Goal: Task Accomplishment & Management: Use online tool/utility

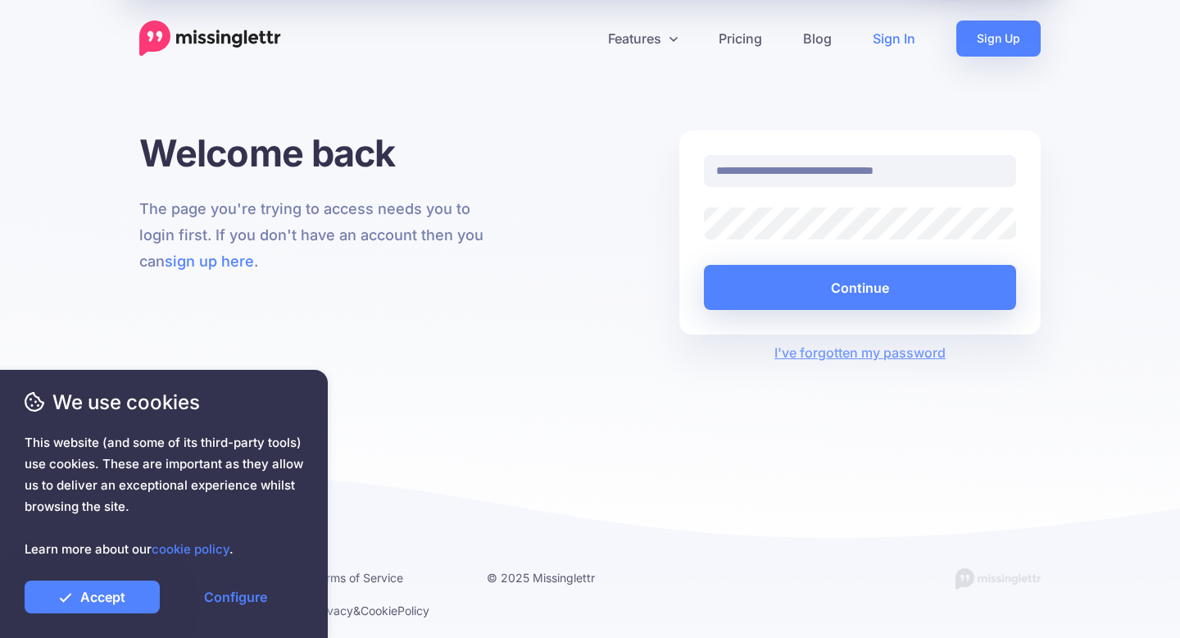
drag, startPoint x: 891, startPoint y: 170, endPoint x: 1044, endPoint y: 170, distance: 153.3
click at [1044, 170] on div "**********" at bounding box center [860, 246] width 386 height 232
type input "**********"
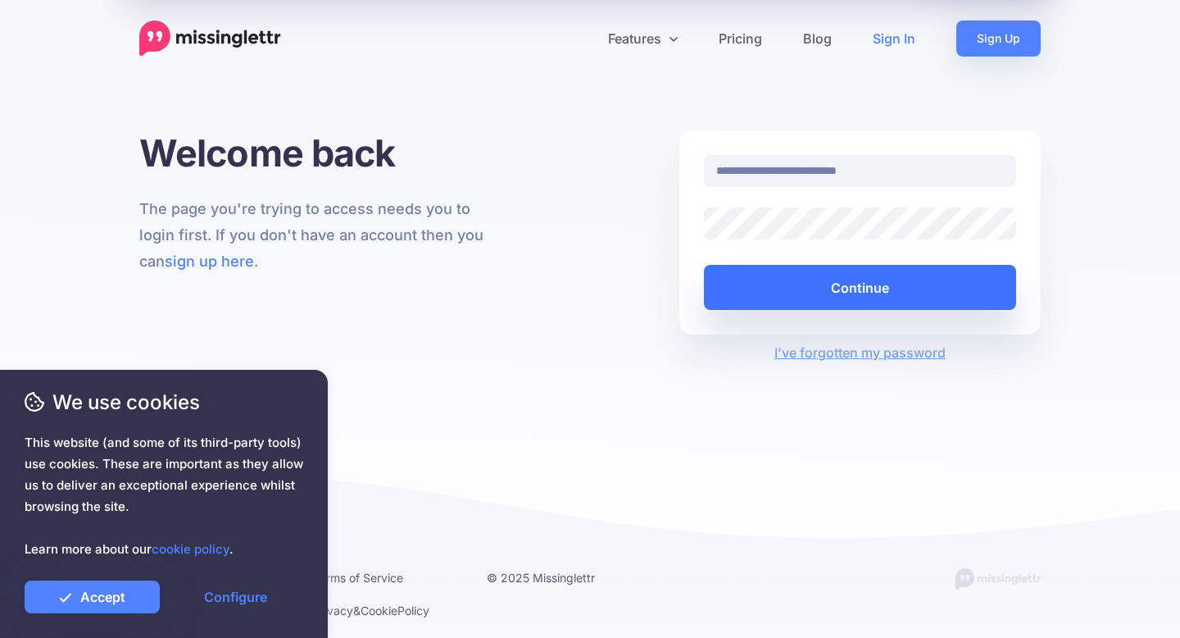
click at [878, 289] on button "Continue" at bounding box center [860, 287] width 312 height 45
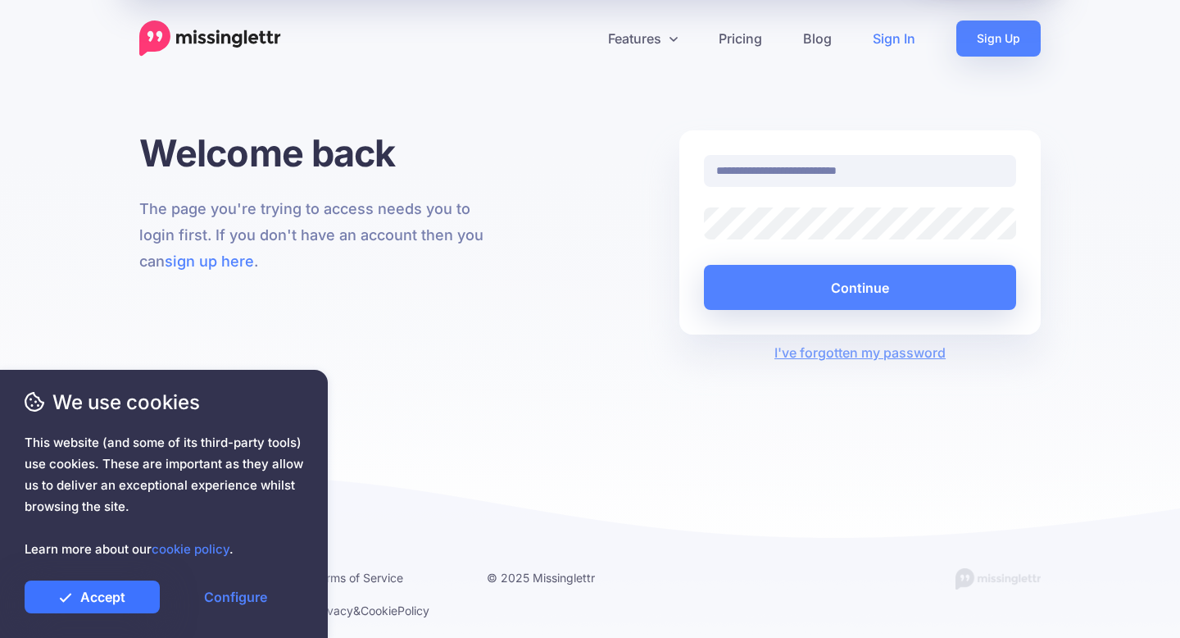
click at [95, 608] on link "Accept" at bounding box center [92, 596] width 135 height 33
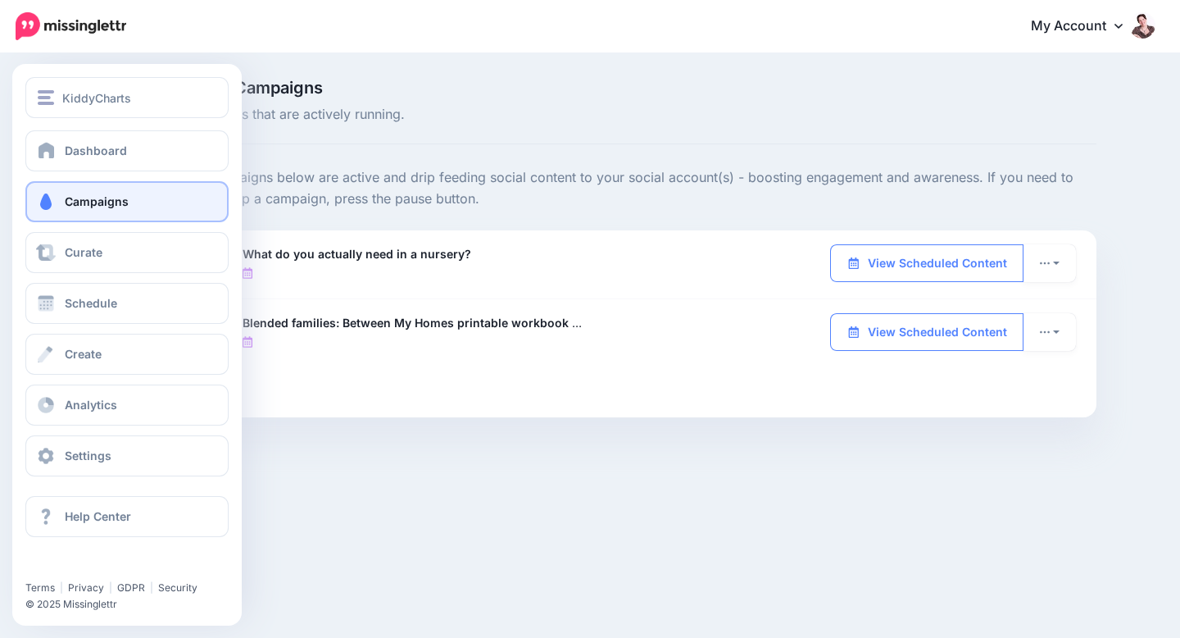
click at [80, 197] on span "Campaigns" at bounding box center [97, 201] width 64 height 14
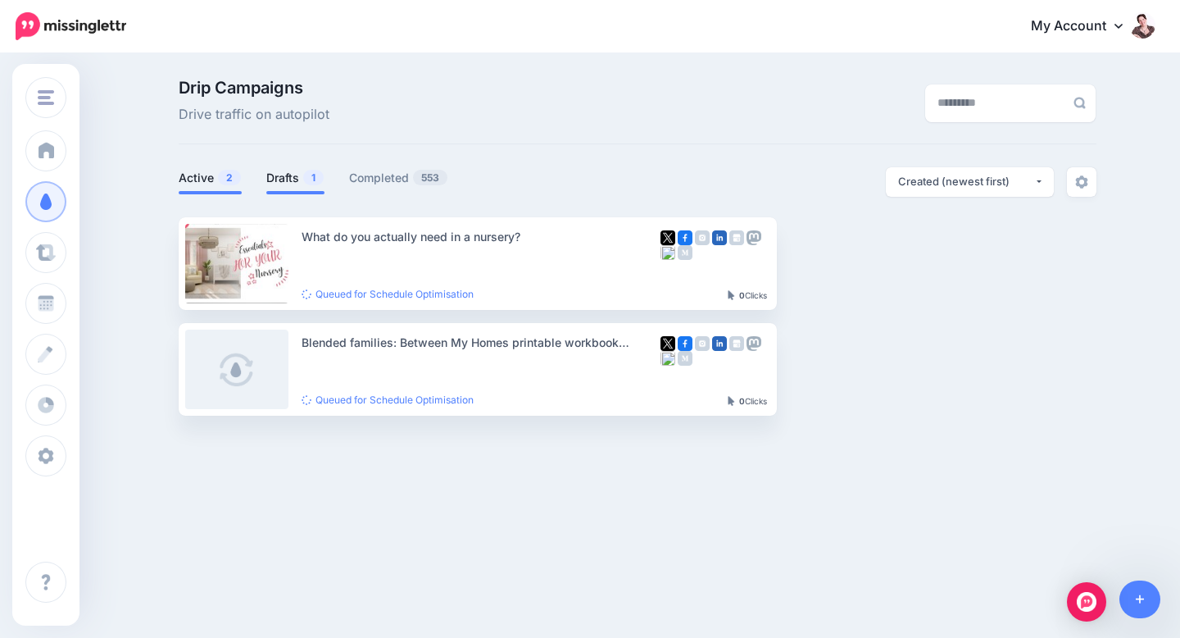
click at [274, 183] on link "Drafts 1" at bounding box center [295, 178] width 58 height 20
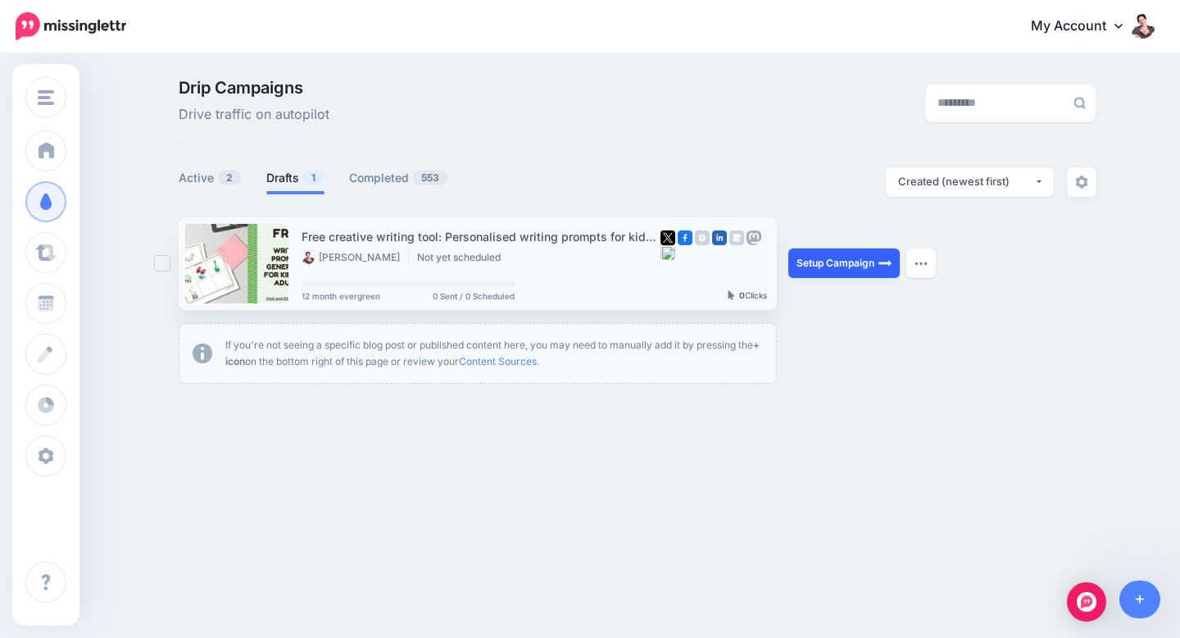
click at [843, 254] on link "Setup Campaign" at bounding box center [843, 263] width 111 height 30
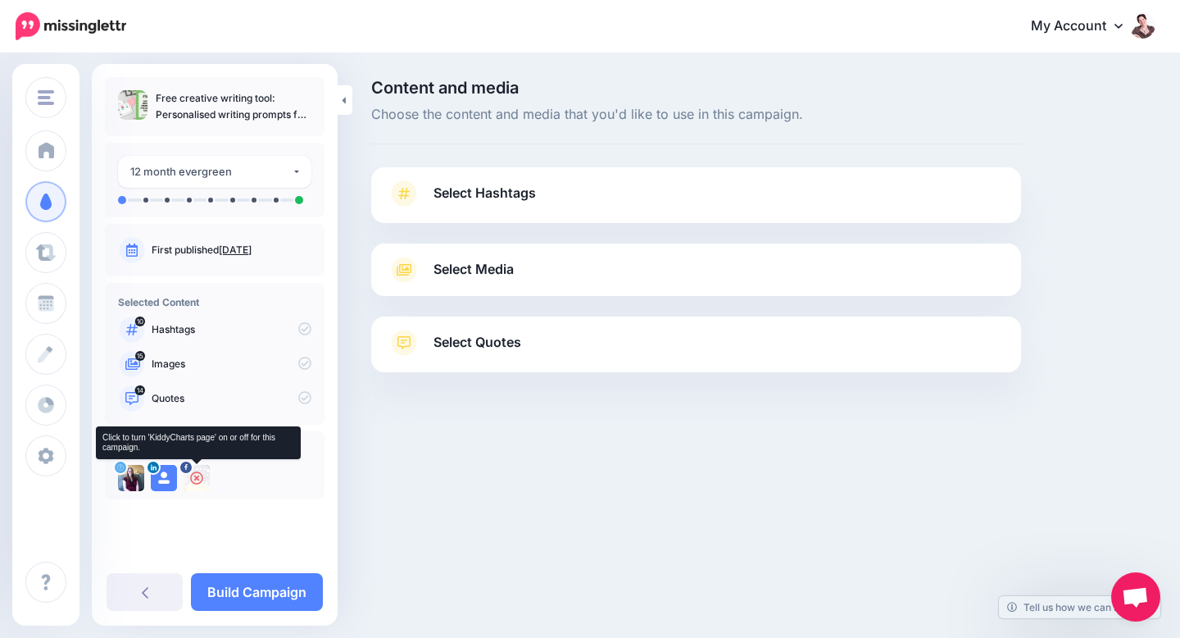
click at [193, 479] on icon at bounding box center [196, 477] width 13 height 13
click at [161, 479] on icon at bounding box center [163, 477] width 13 height 13
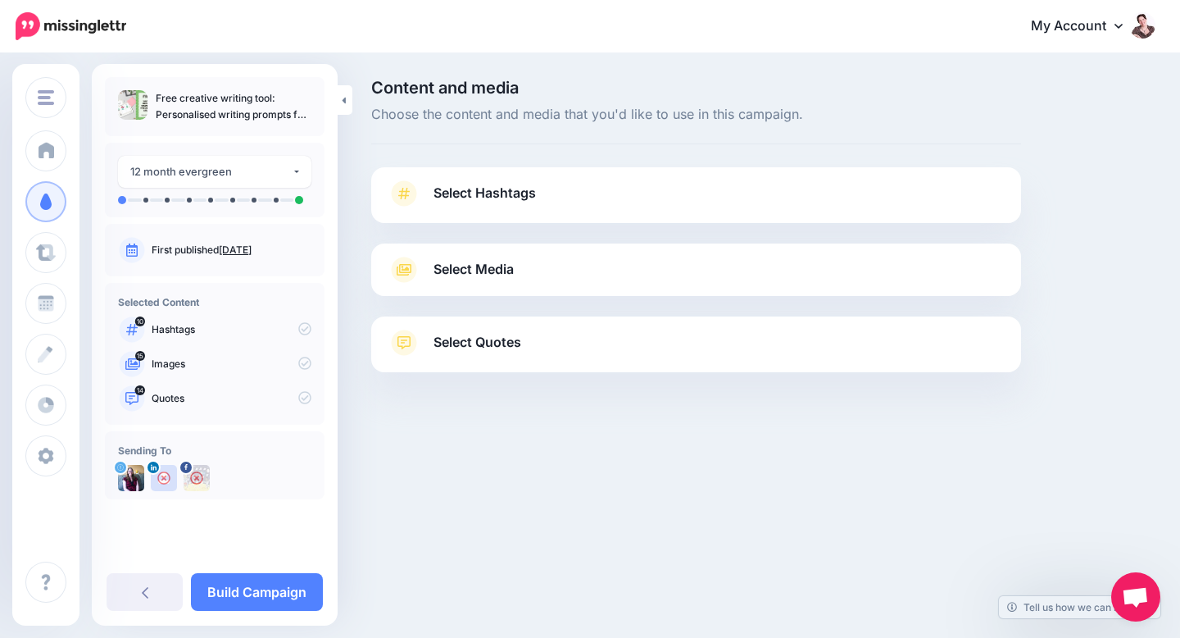
click at [584, 186] on link "Select Hashtags" at bounding box center [696, 201] width 617 height 43
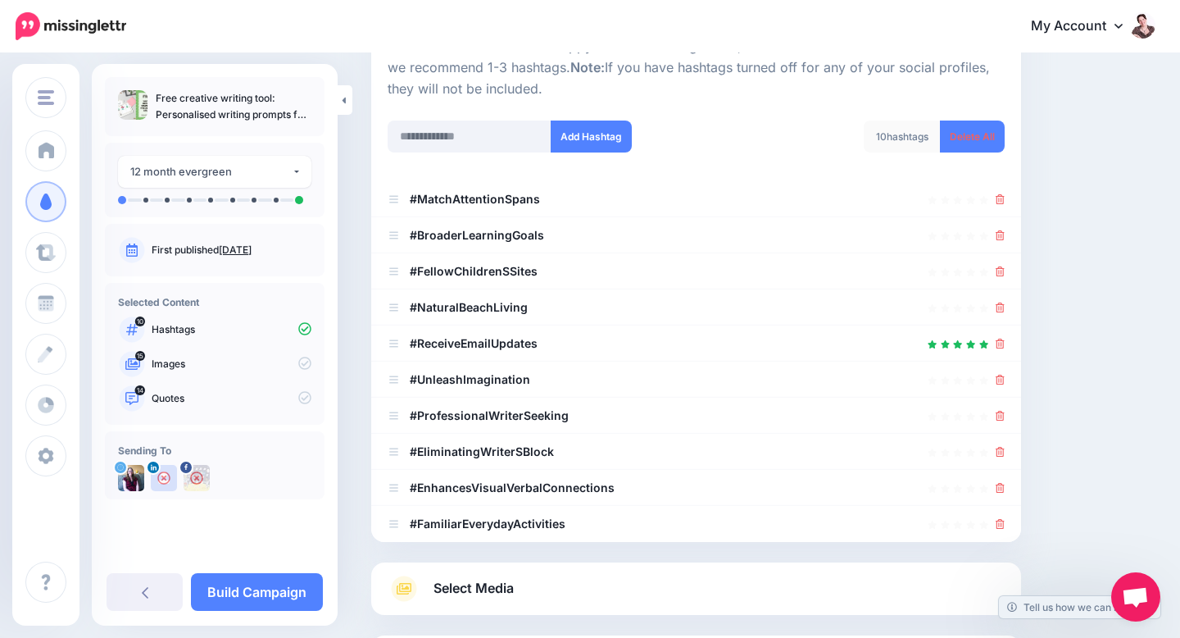
scroll to position [131, 0]
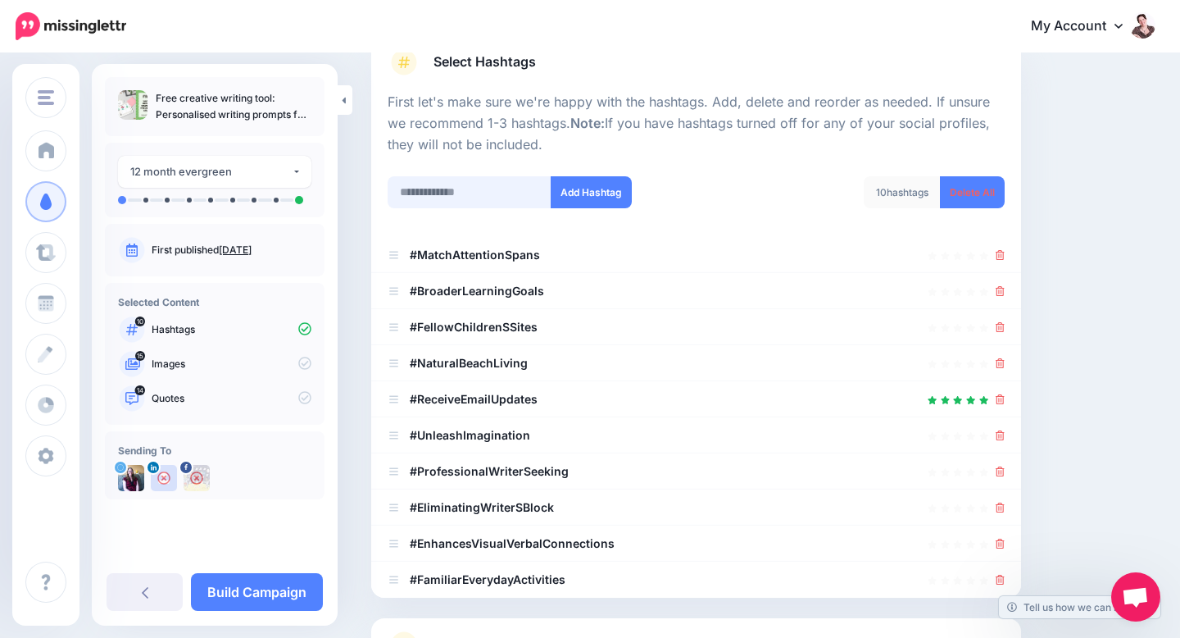
click at [483, 188] on input "text" at bounding box center [470, 192] width 164 height 32
type input "********"
click at [987, 195] on link "Delete All" at bounding box center [972, 192] width 65 height 32
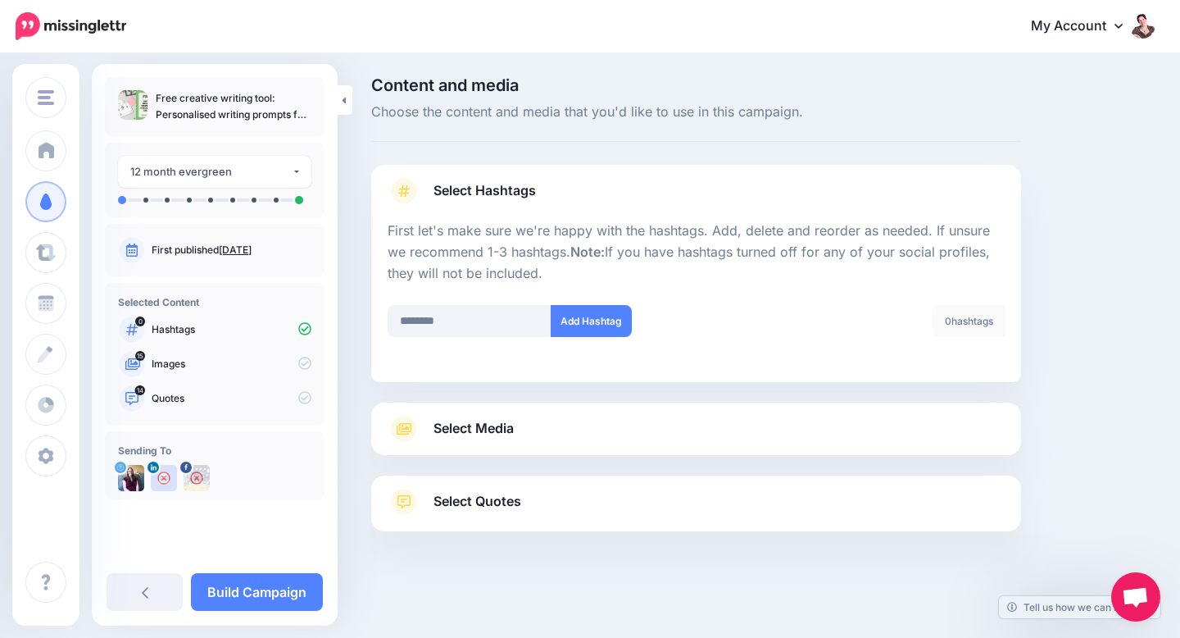
scroll to position [2, 0]
click at [566, 324] on button "Add Hashtag" at bounding box center [591, 322] width 81 height 32
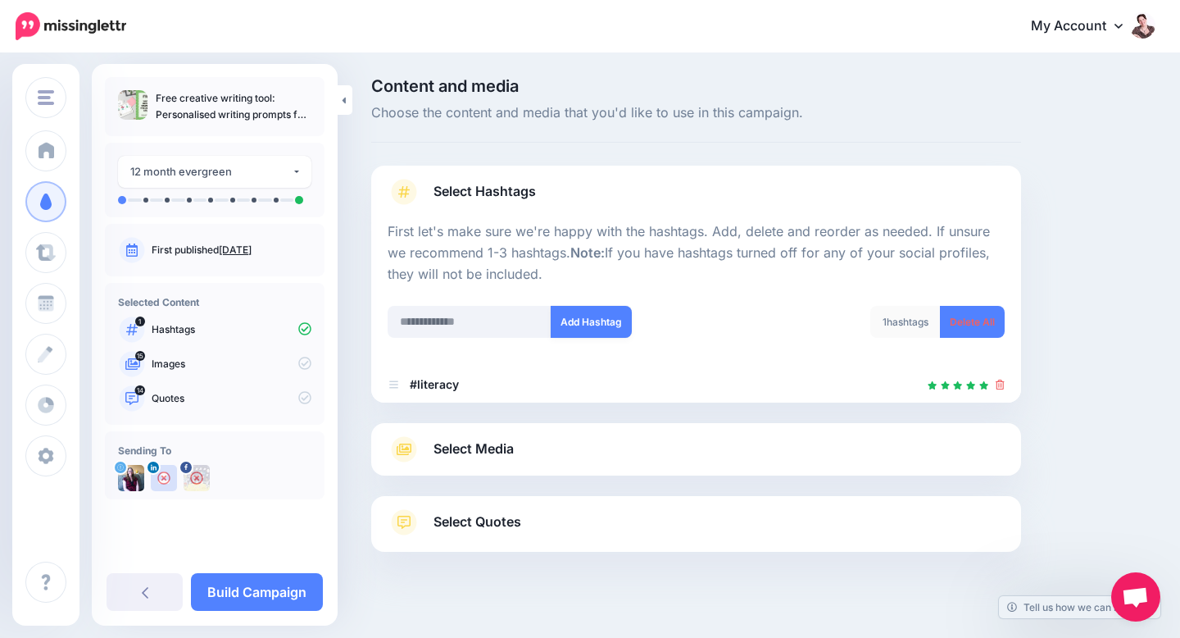
scroll to position [21, 0]
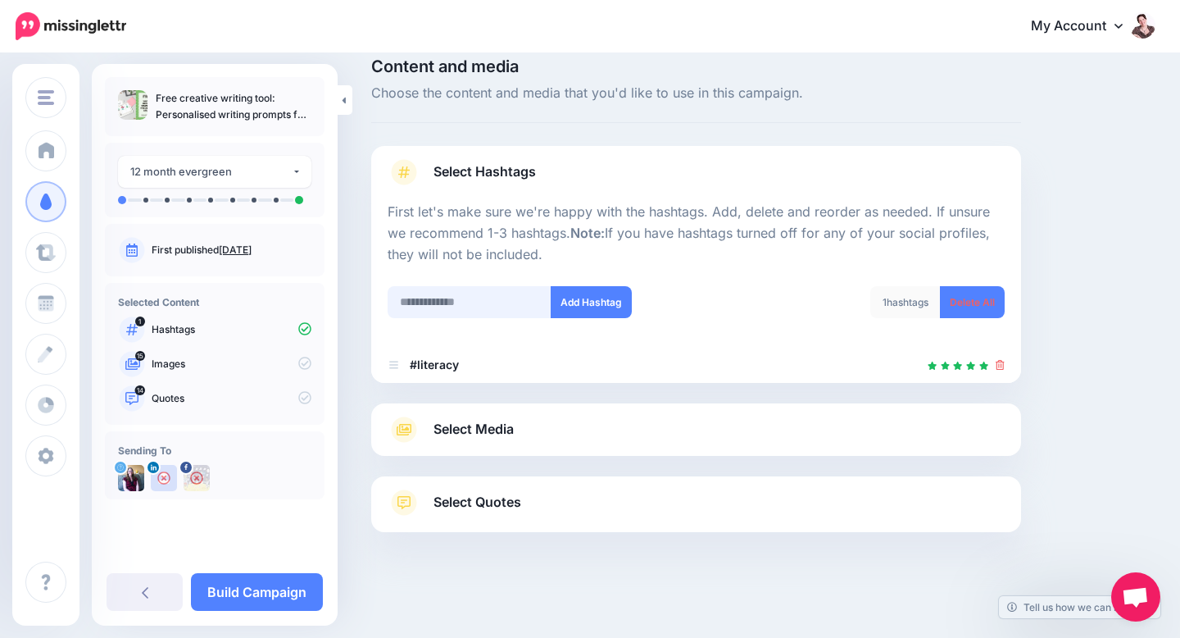
click at [458, 302] on input "text" at bounding box center [470, 302] width 164 height 32
type input "*******"
click at [572, 299] on button "Add Hashtag" at bounding box center [591, 302] width 81 height 32
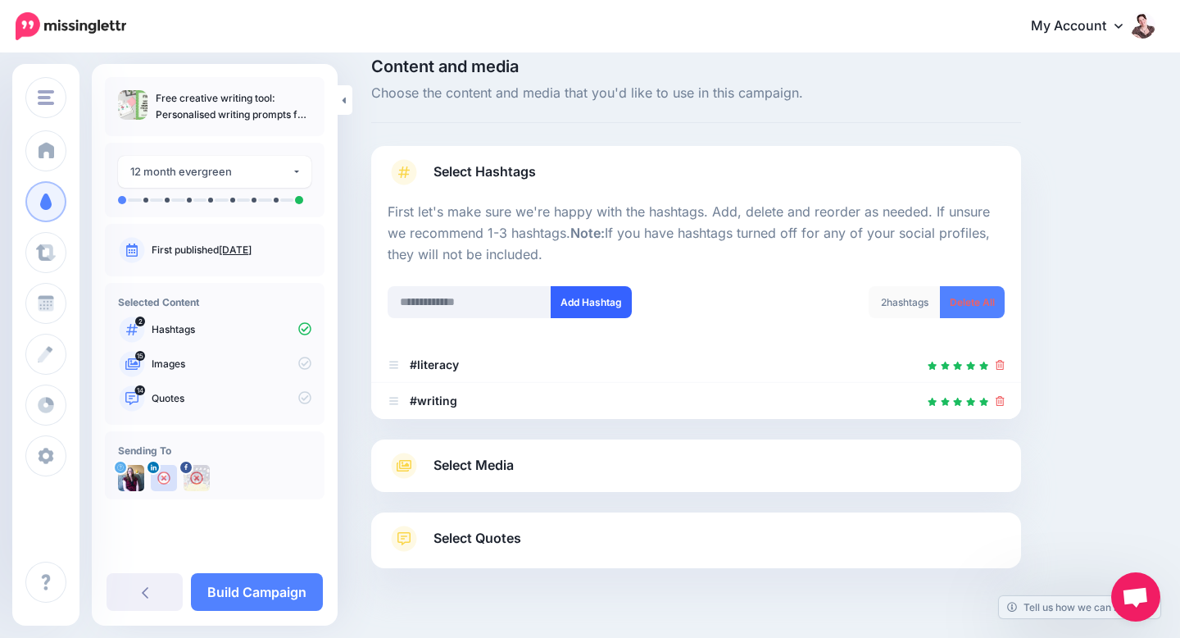
scroll to position [57, 0]
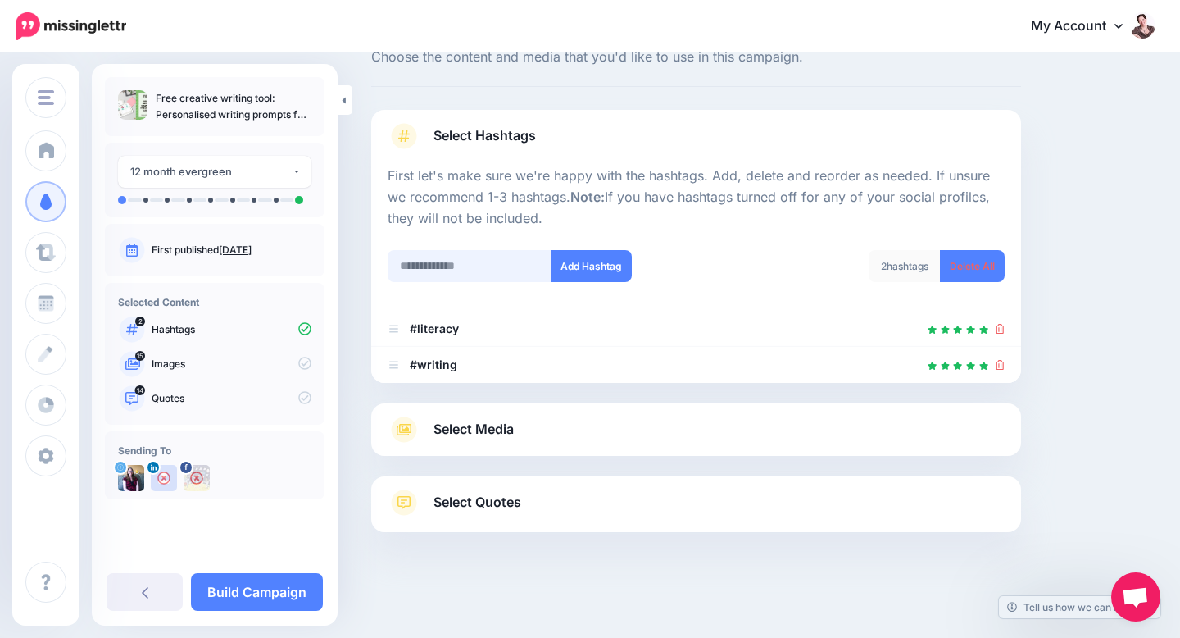
click at [476, 264] on input "text" at bounding box center [470, 266] width 164 height 32
click at [477, 262] on input "******" at bounding box center [470, 266] width 164 height 32
type input "**********"
click at [588, 270] on button "Add Hashtag" at bounding box center [591, 266] width 81 height 32
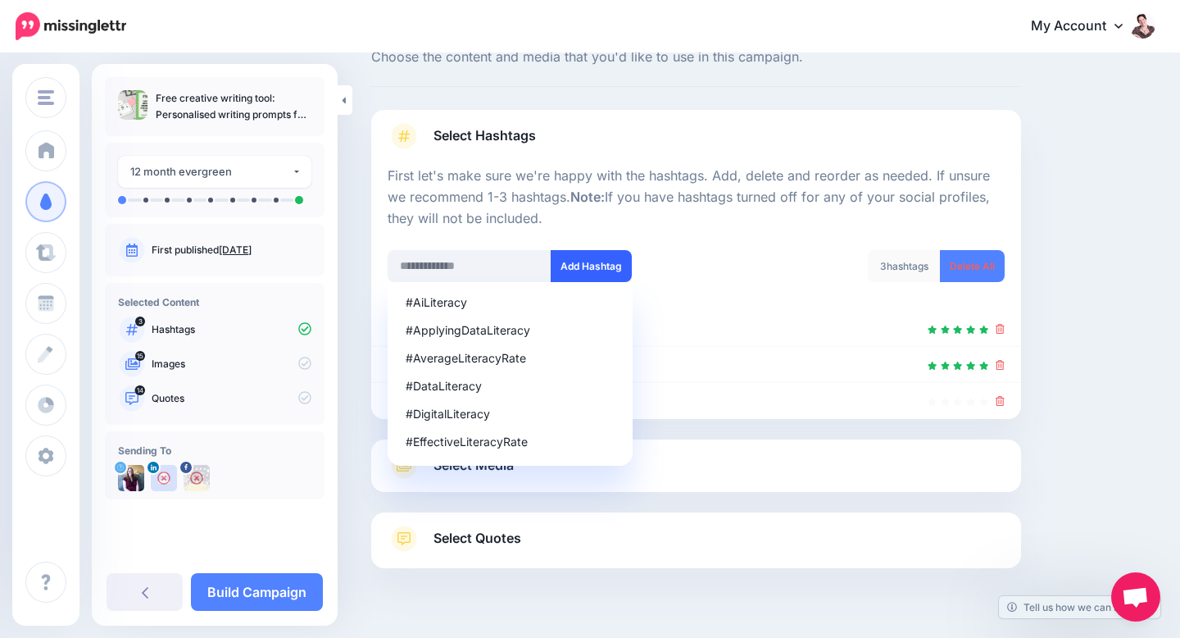
scroll to position [93, 0]
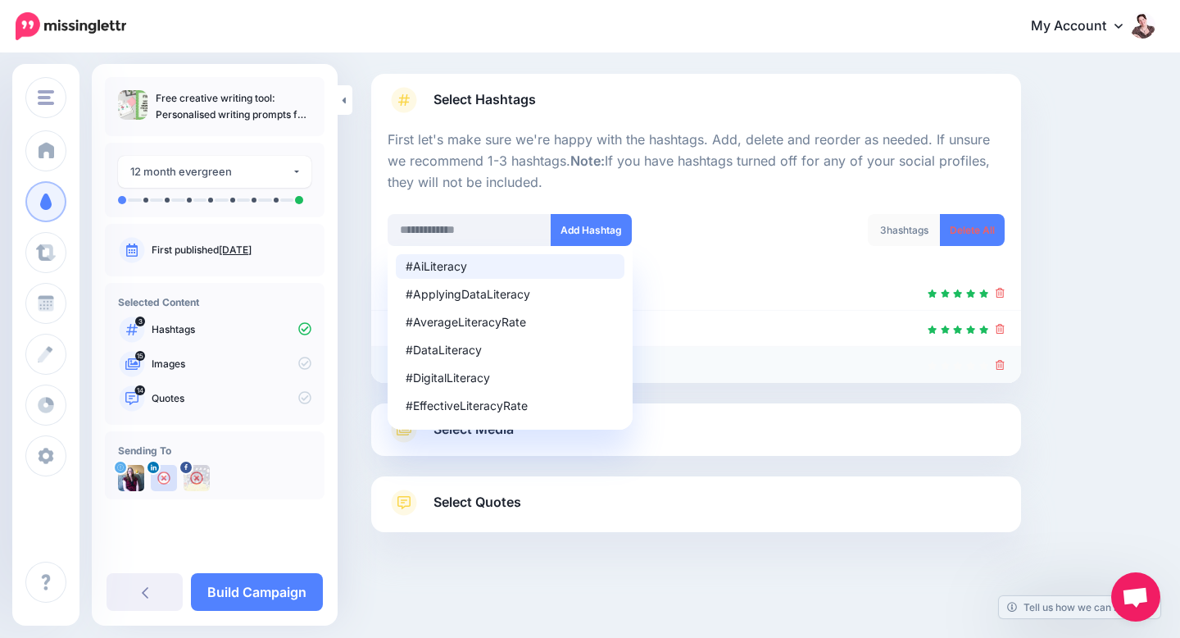
click at [998, 366] on icon at bounding box center [1000, 365] width 9 height 10
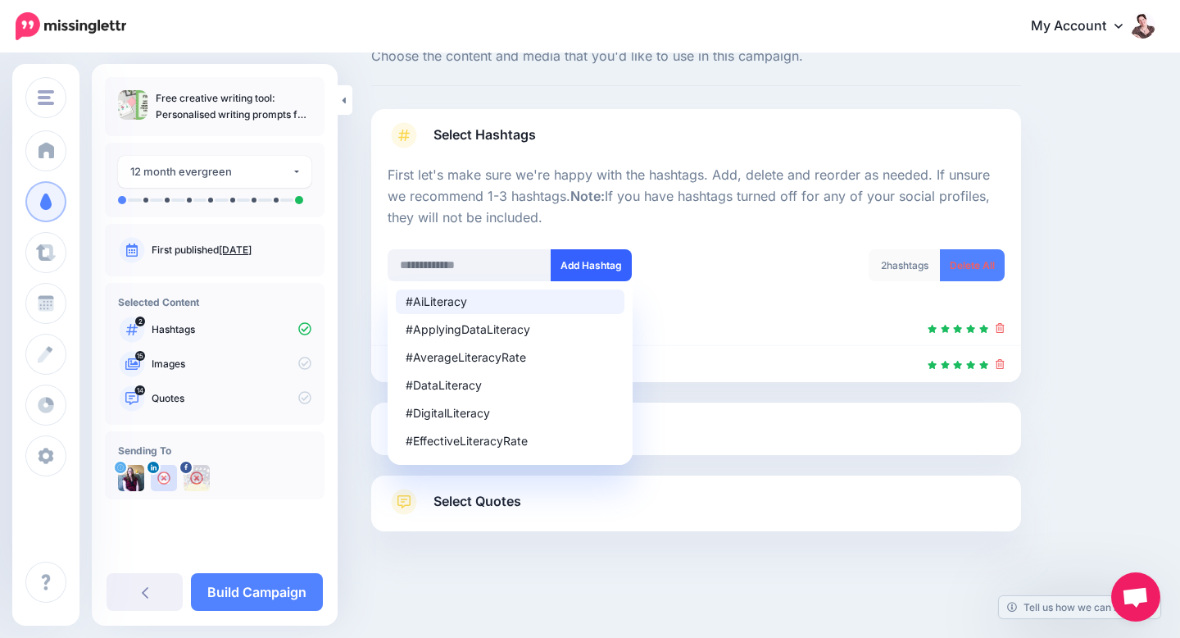
scroll to position [57, 0]
click at [470, 267] on input "text" at bounding box center [470, 266] width 164 height 32
type input "*"
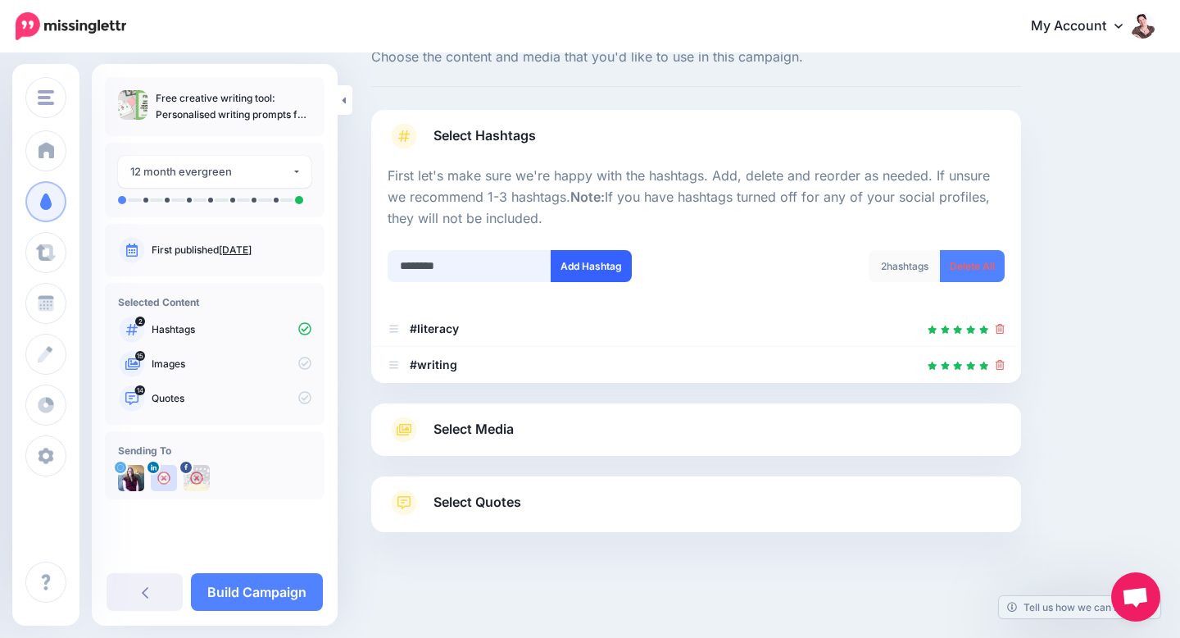
type input "********"
click at [584, 276] on button "Add Hashtag" at bounding box center [591, 266] width 81 height 32
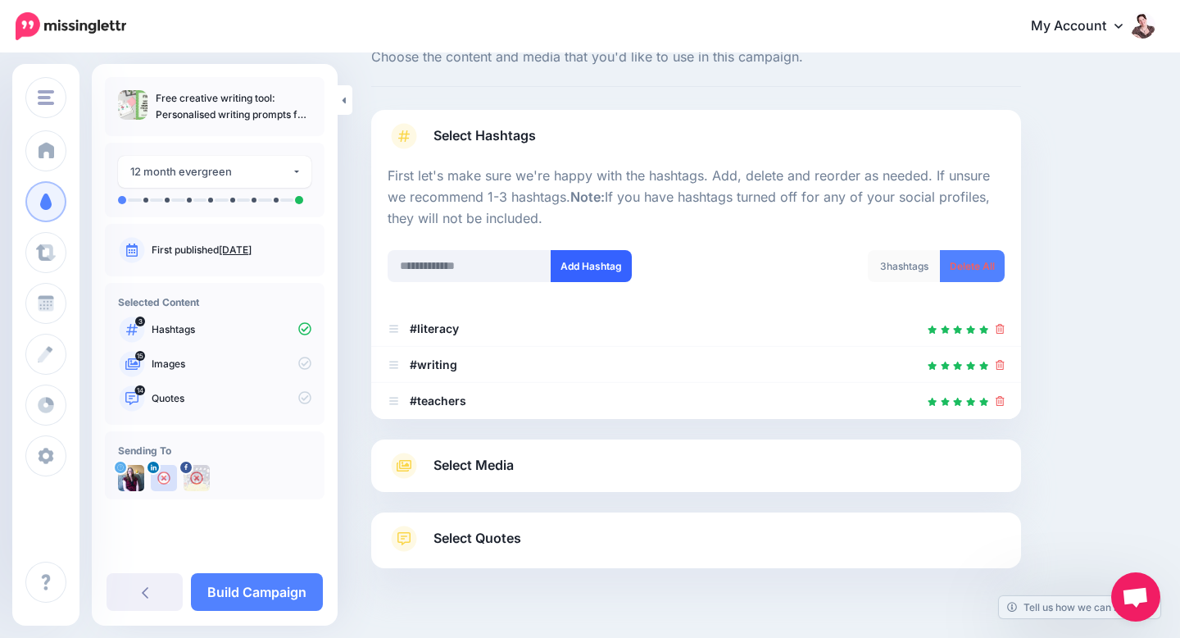
scroll to position [93, 0]
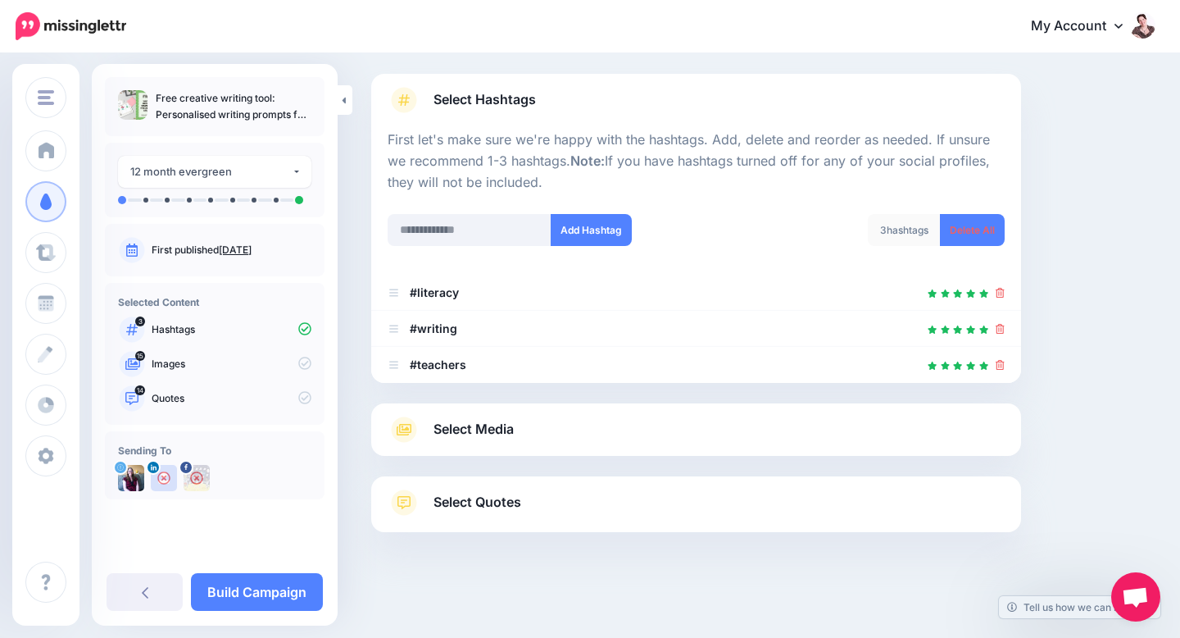
click at [549, 429] on link "Select Media" at bounding box center [696, 429] width 617 height 26
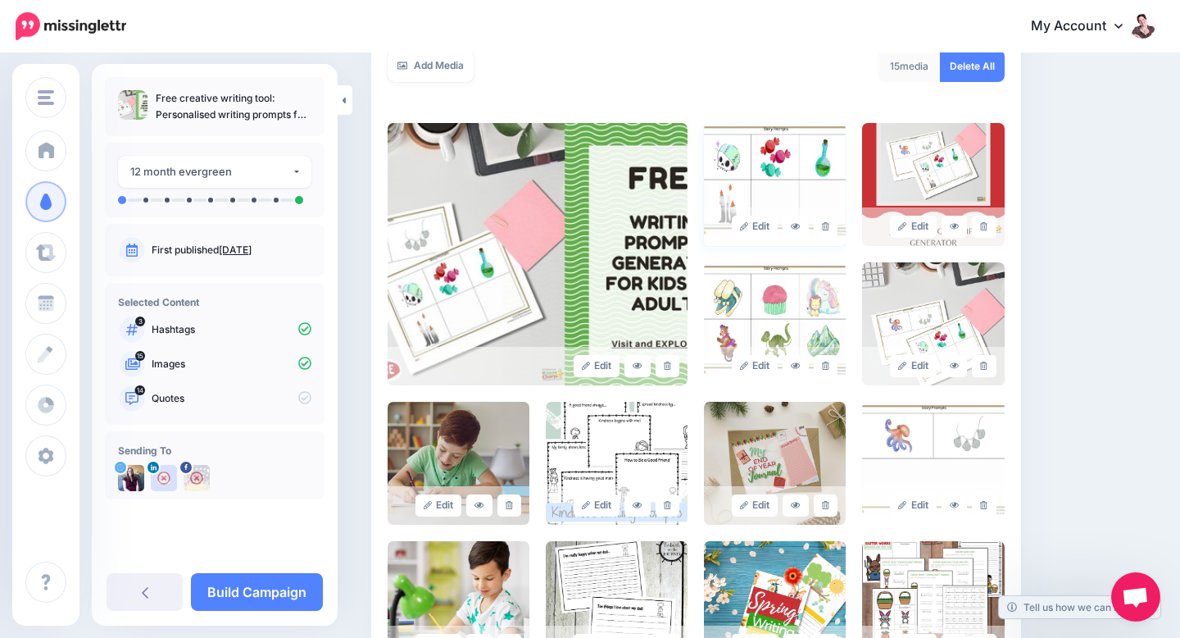
scroll to position [328, 0]
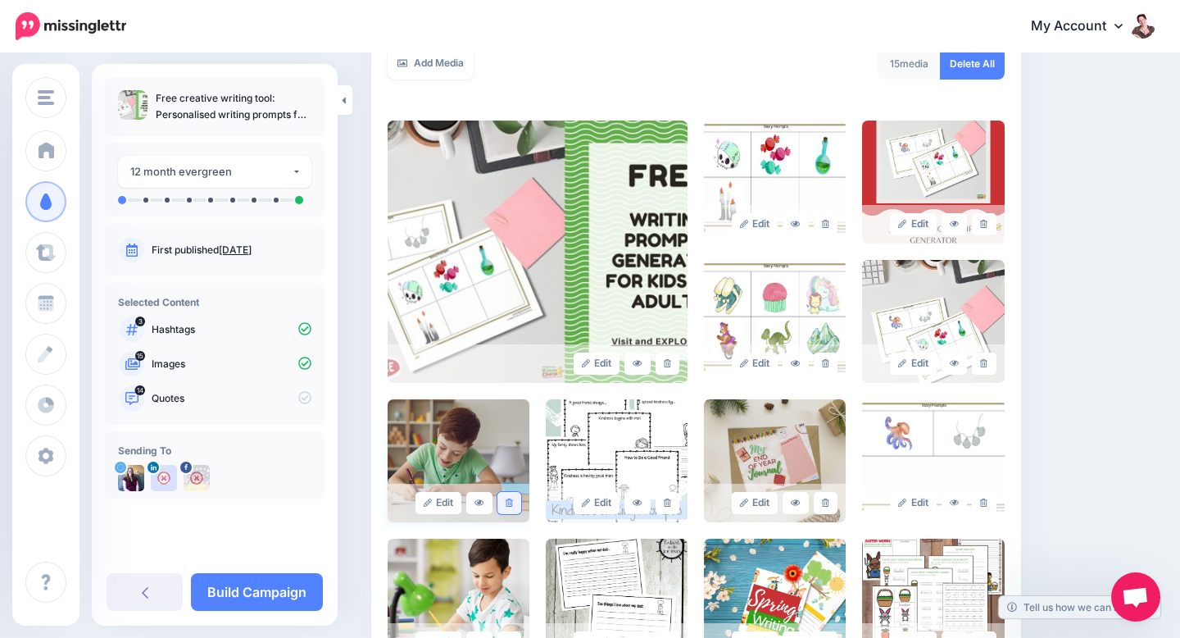
click at [515, 492] on link at bounding box center [509, 503] width 24 height 22
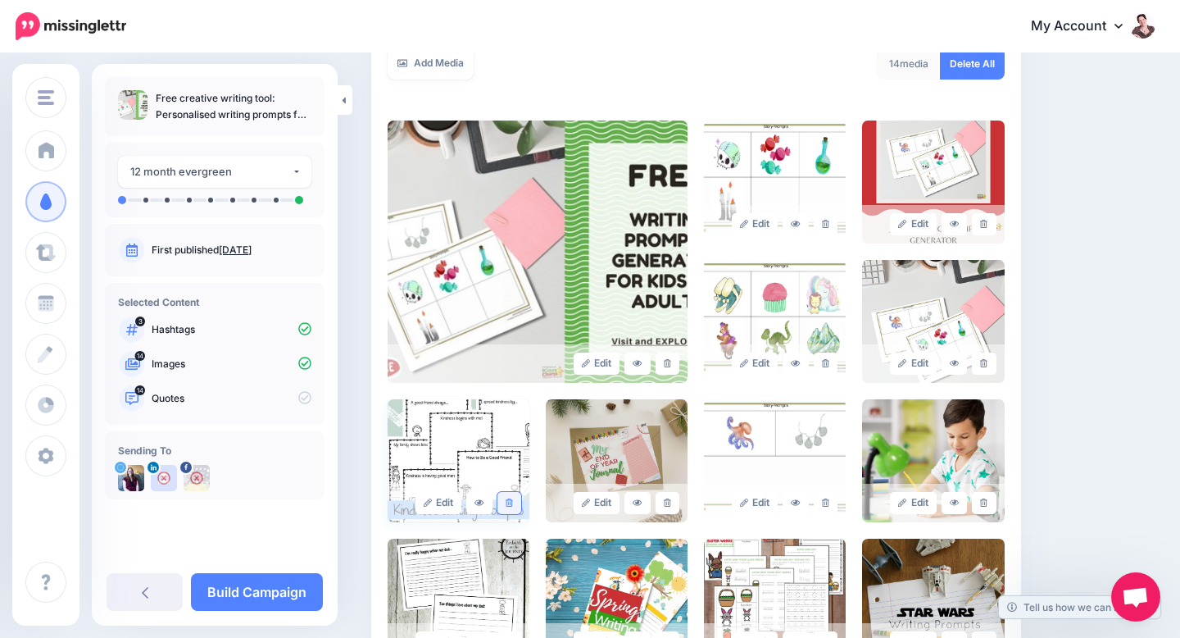
click at [512, 498] on icon at bounding box center [509, 502] width 7 height 9
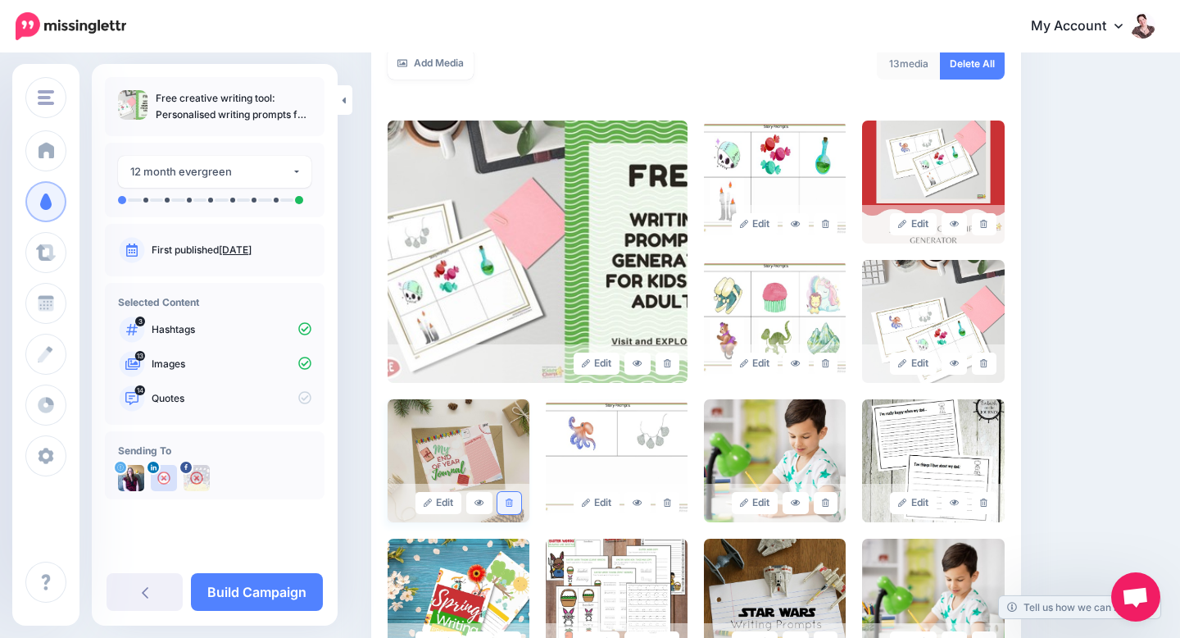
click at [511, 498] on icon at bounding box center [509, 502] width 7 height 9
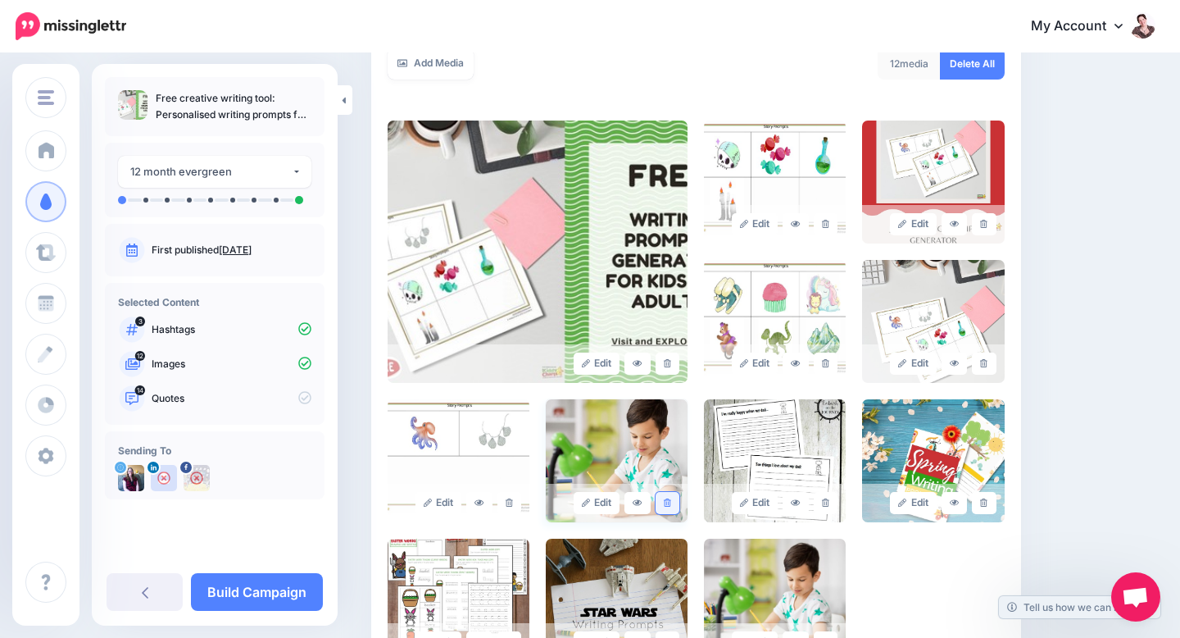
click at [670, 498] on icon at bounding box center [667, 502] width 7 height 9
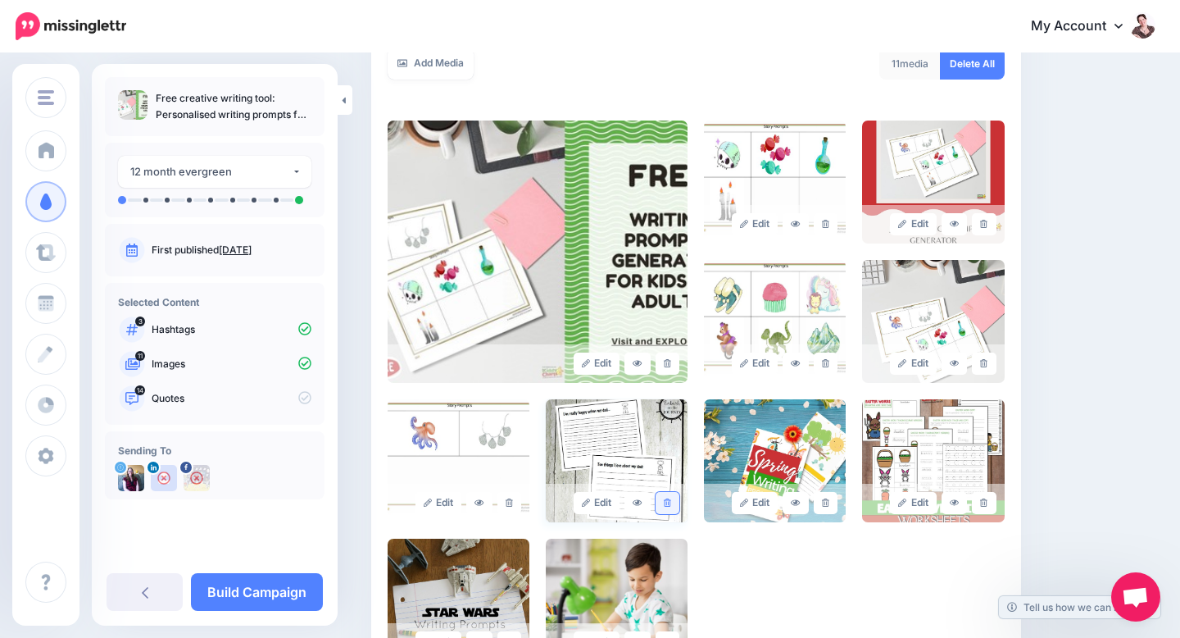
click at [666, 498] on icon at bounding box center [667, 502] width 7 height 9
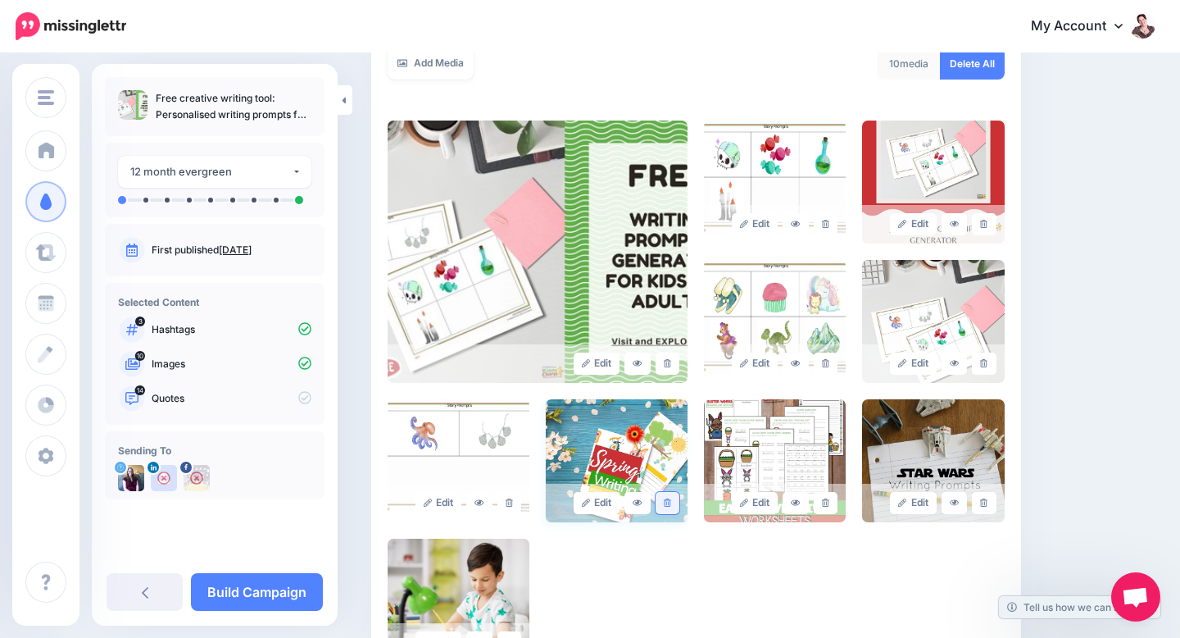
click at [670, 498] on icon at bounding box center [667, 502] width 7 height 9
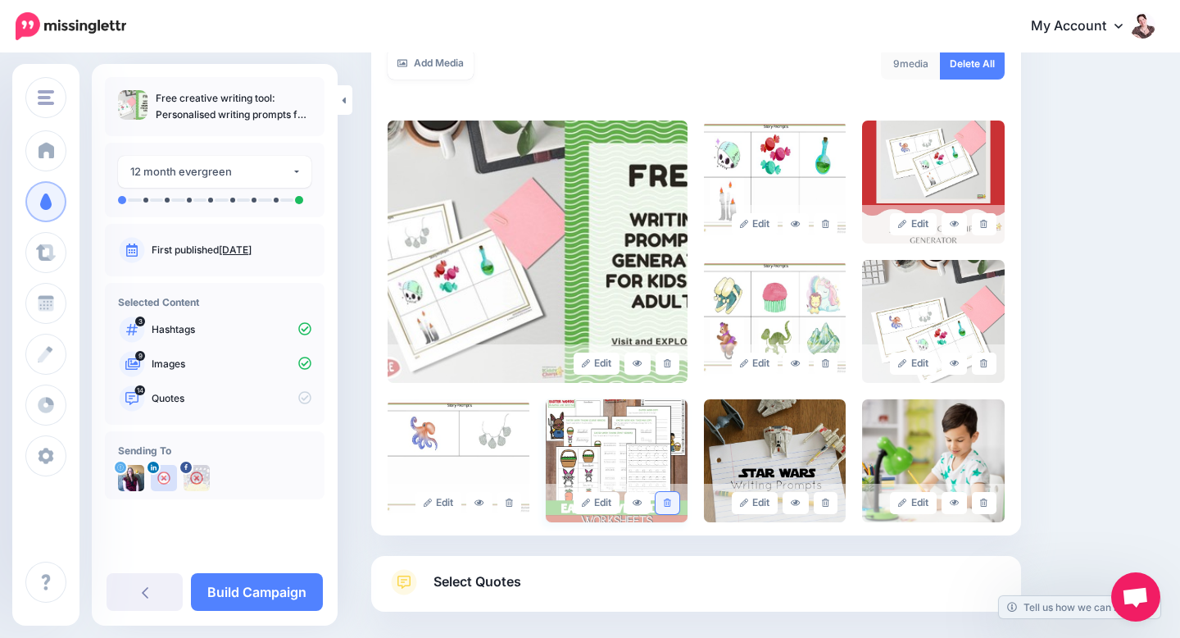
click at [668, 498] on icon at bounding box center [667, 502] width 7 height 9
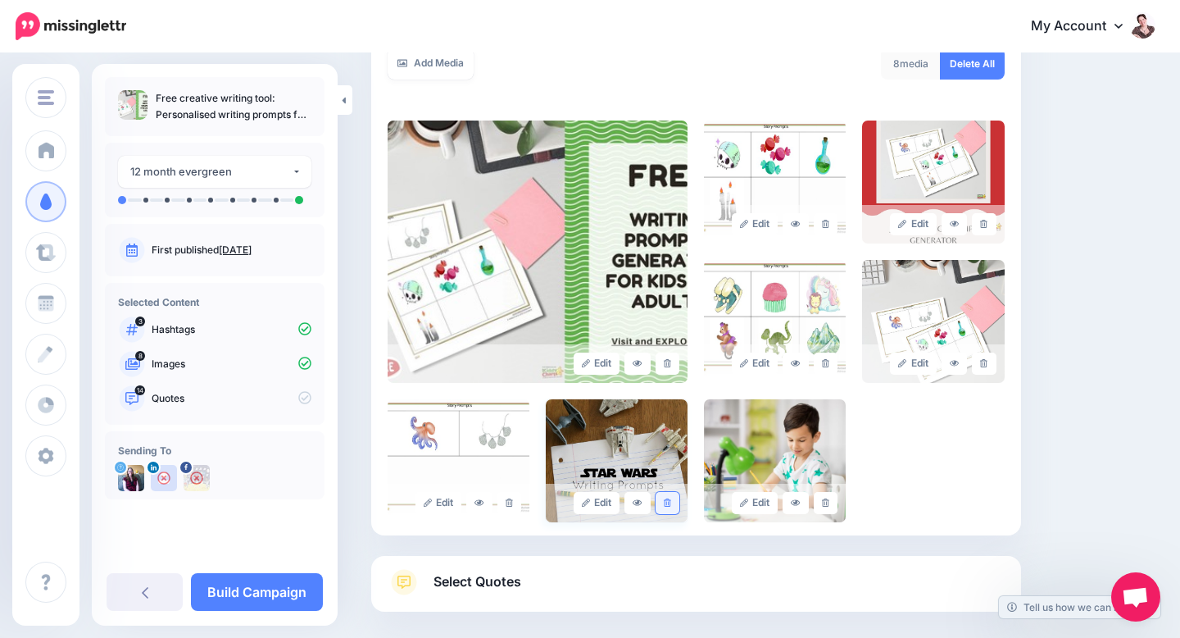
click at [668, 492] on link at bounding box center [668, 503] width 24 height 22
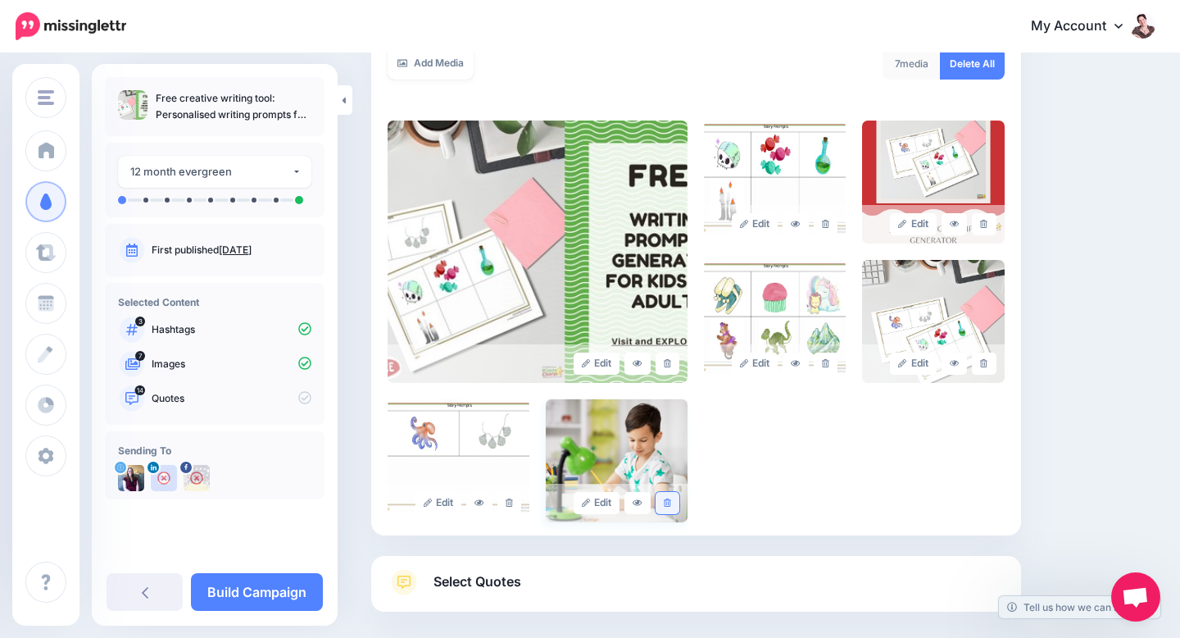
click at [670, 498] on icon at bounding box center [667, 502] width 7 height 9
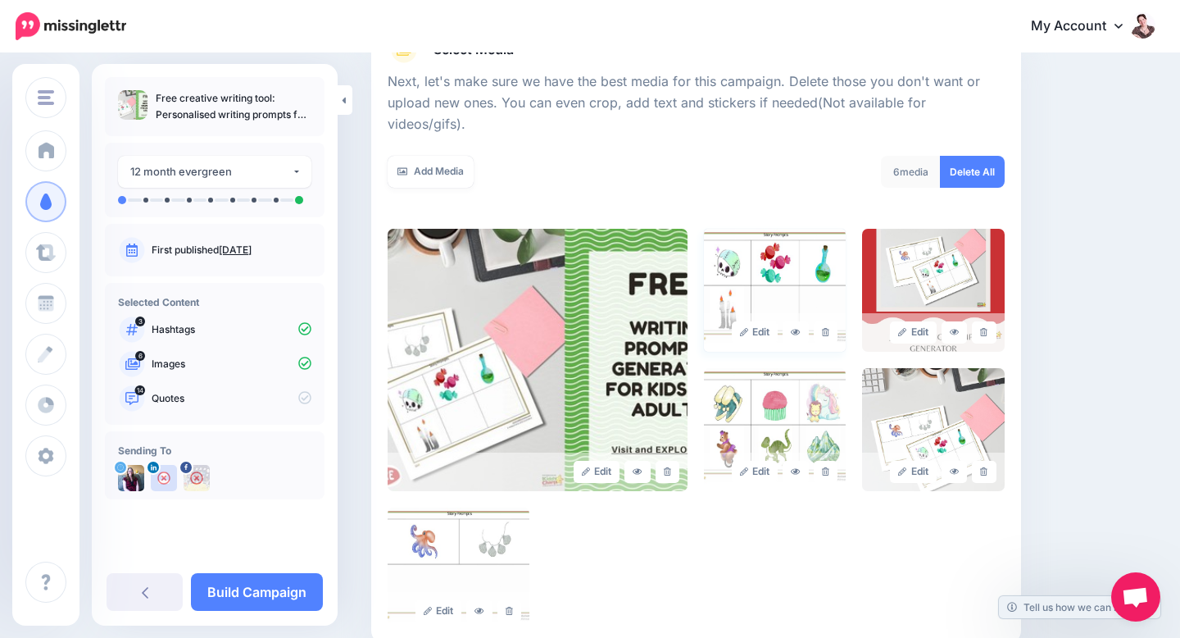
scroll to position [387, 0]
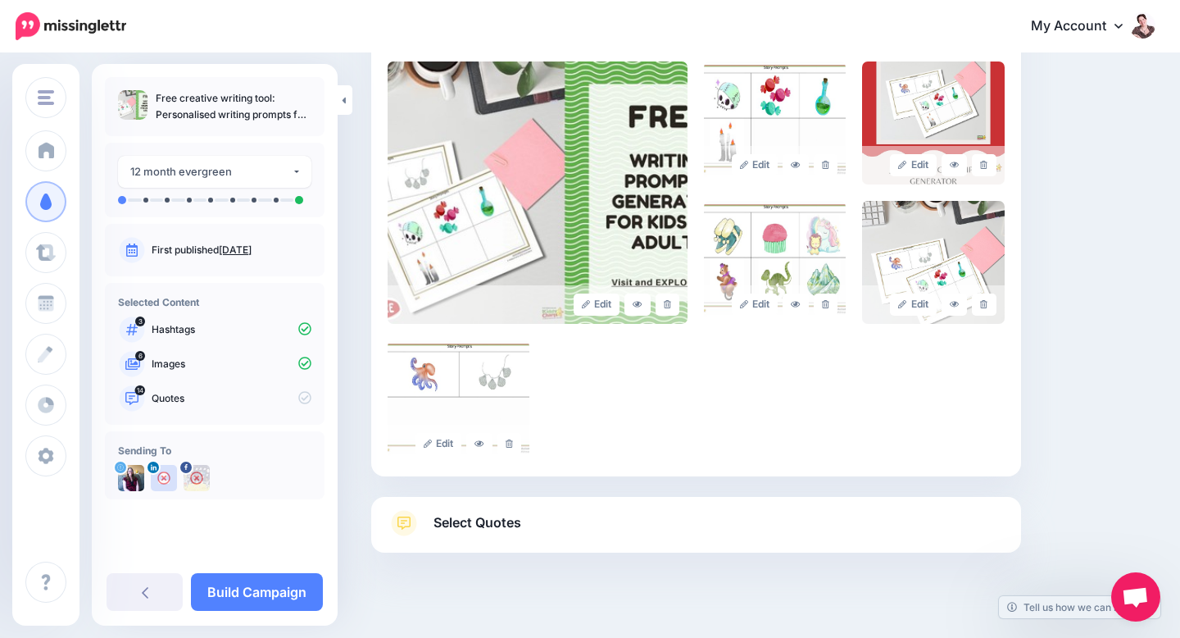
click at [564, 510] on link "Select Quotes" at bounding box center [696, 531] width 617 height 43
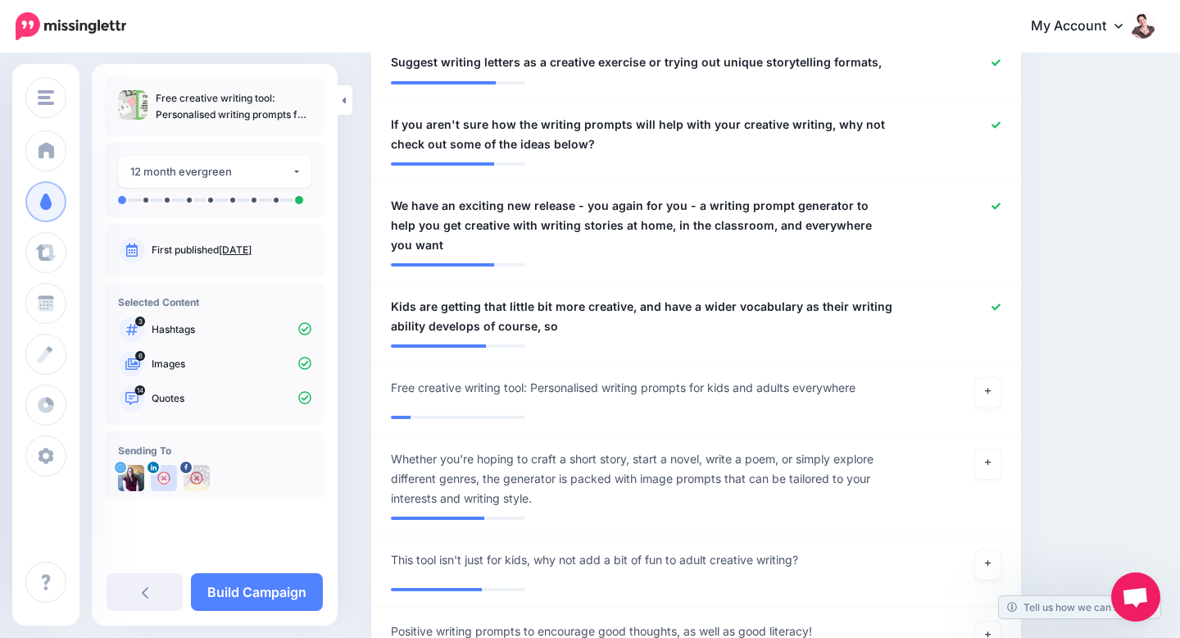
scroll to position [1367, 0]
click at [990, 377] on link at bounding box center [988, 392] width 26 height 30
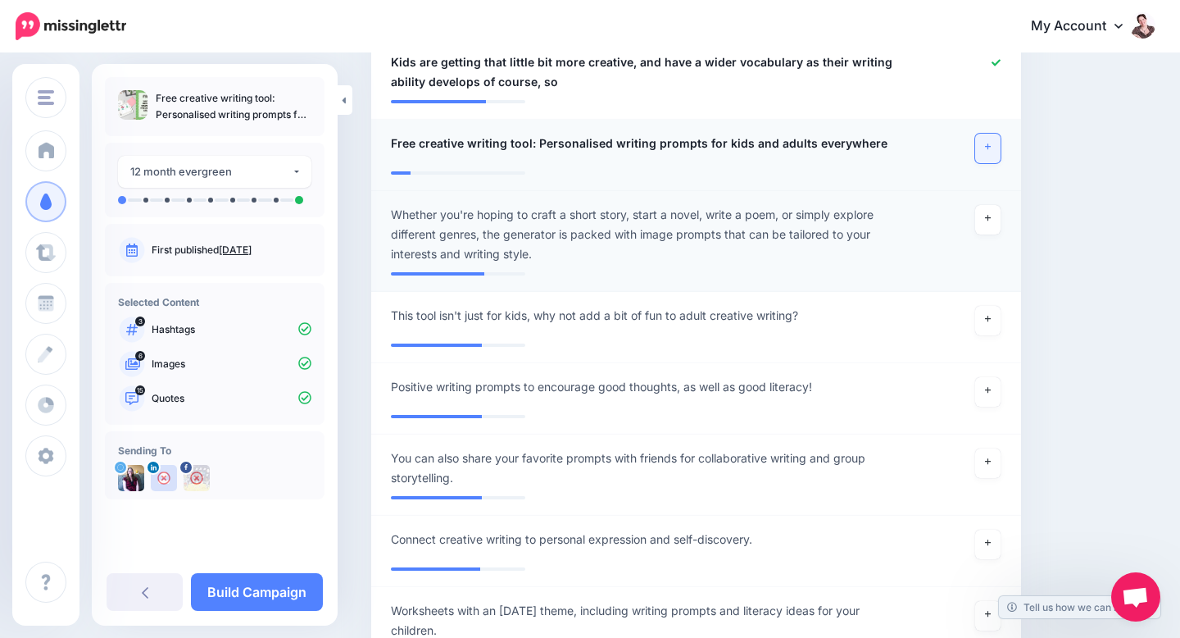
scroll to position [1614, 0]
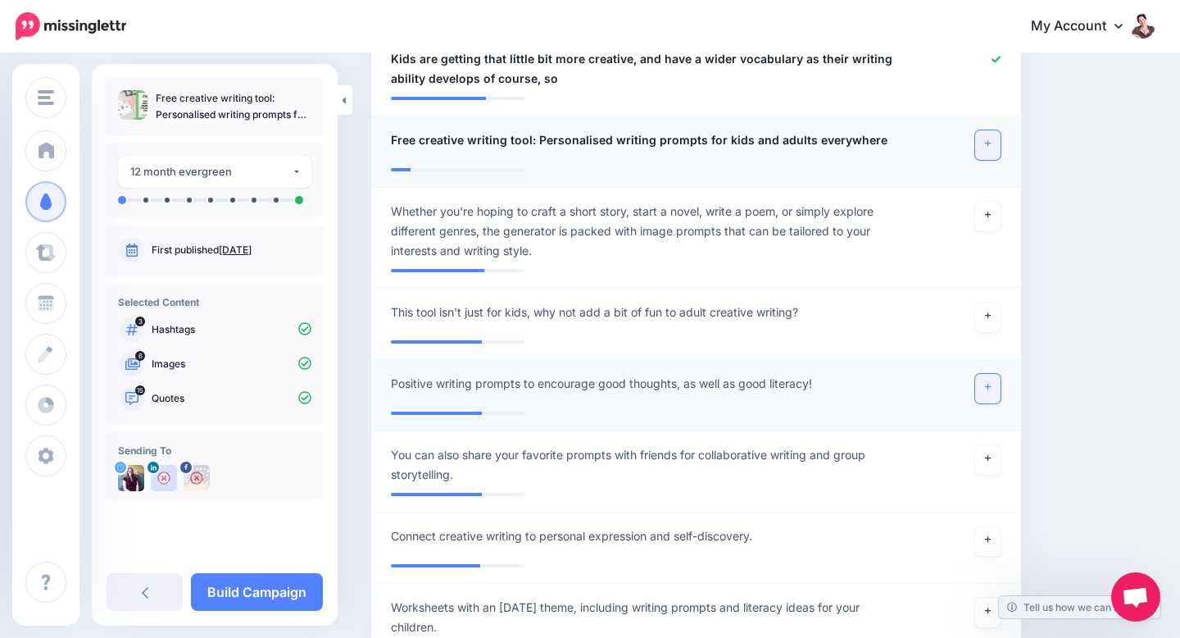
click at [989, 374] on link at bounding box center [988, 389] width 26 height 30
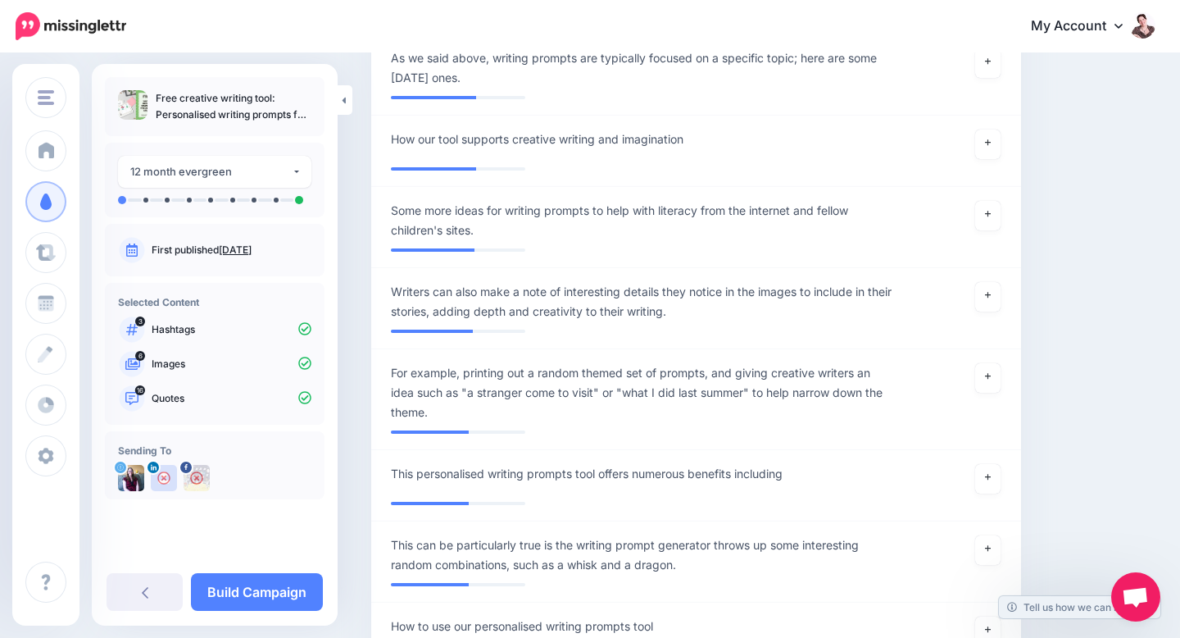
scroll to position [2724, 0]
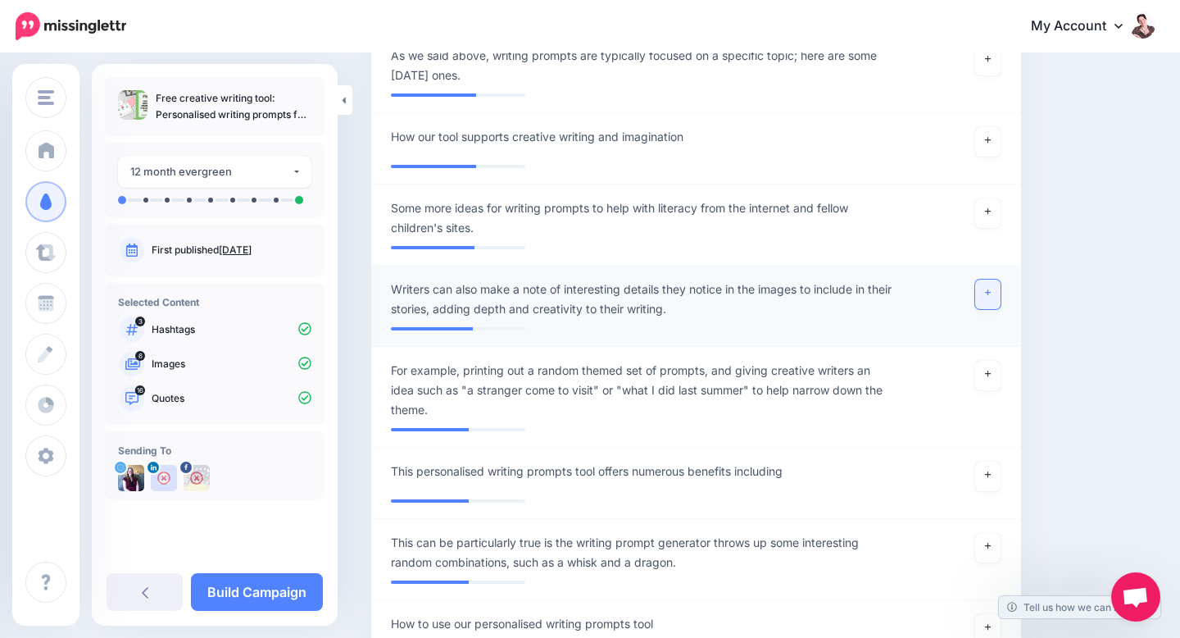
click at [984, 279] on link at bounding box center [988, 294] width 26 height 30
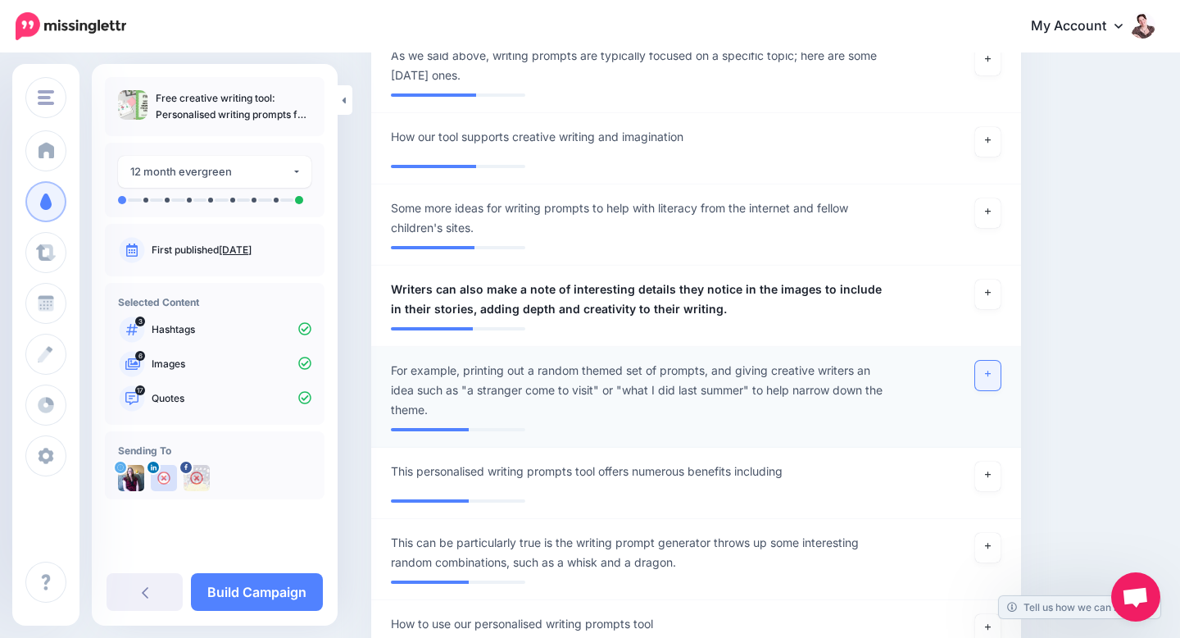
click at [998, 361] on link at bounding box center [988, 376] width 26 height 30
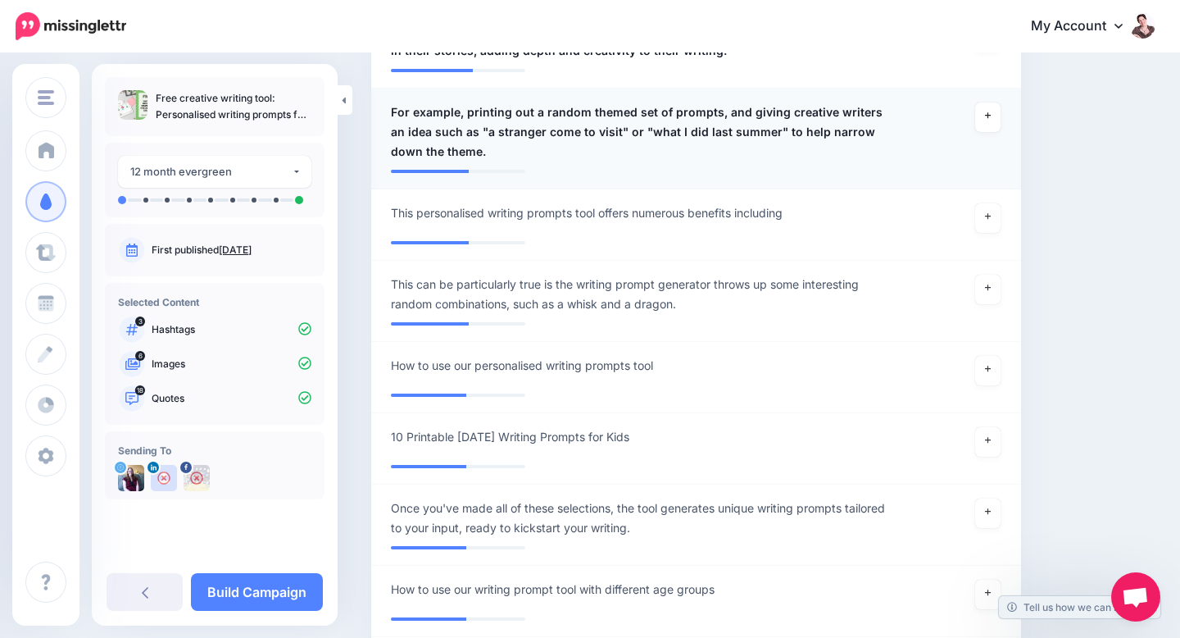
scroll to position [2985, 0]
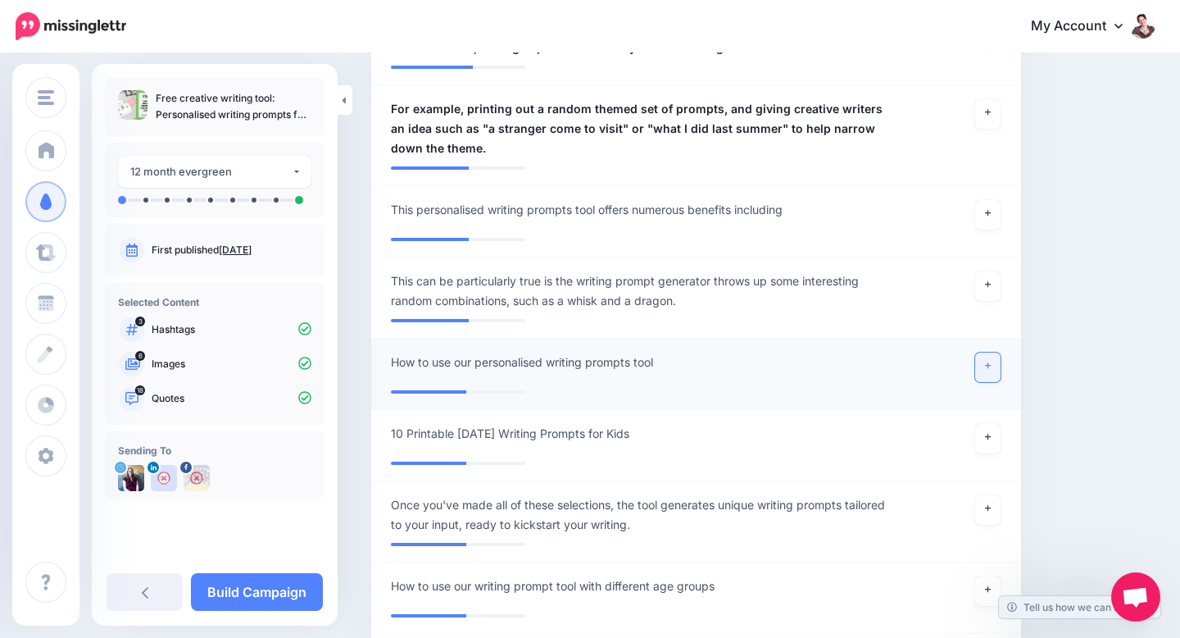
click at [988, 361] on icon at bounding box center [988, 365] width 7 height 9
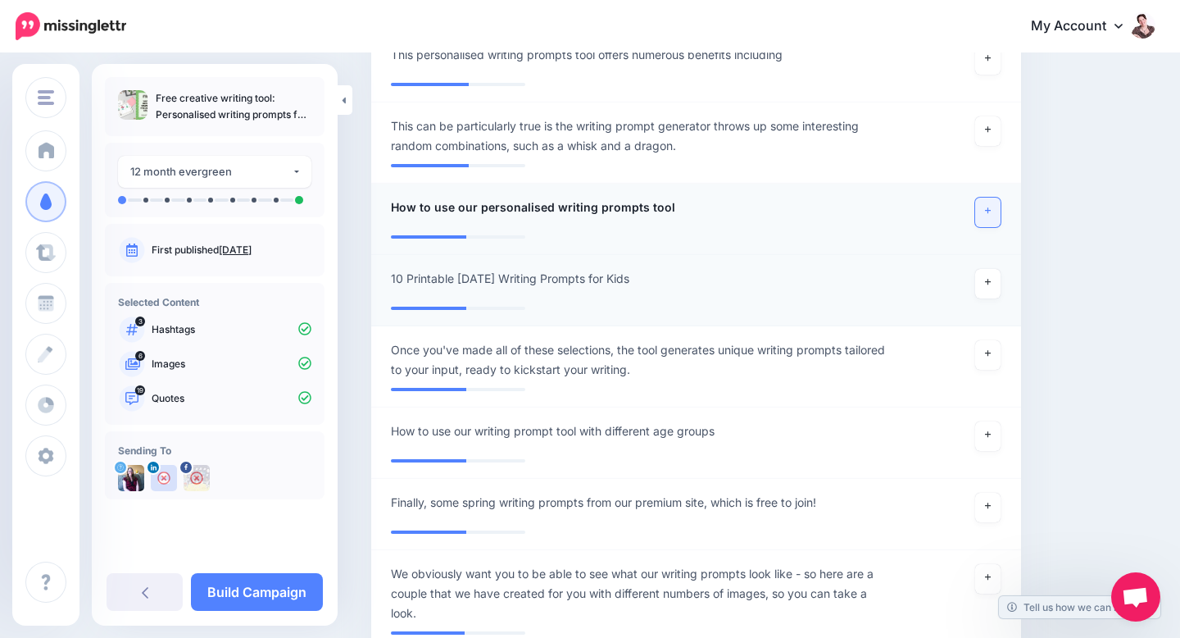
scroll to position [3141, 0]
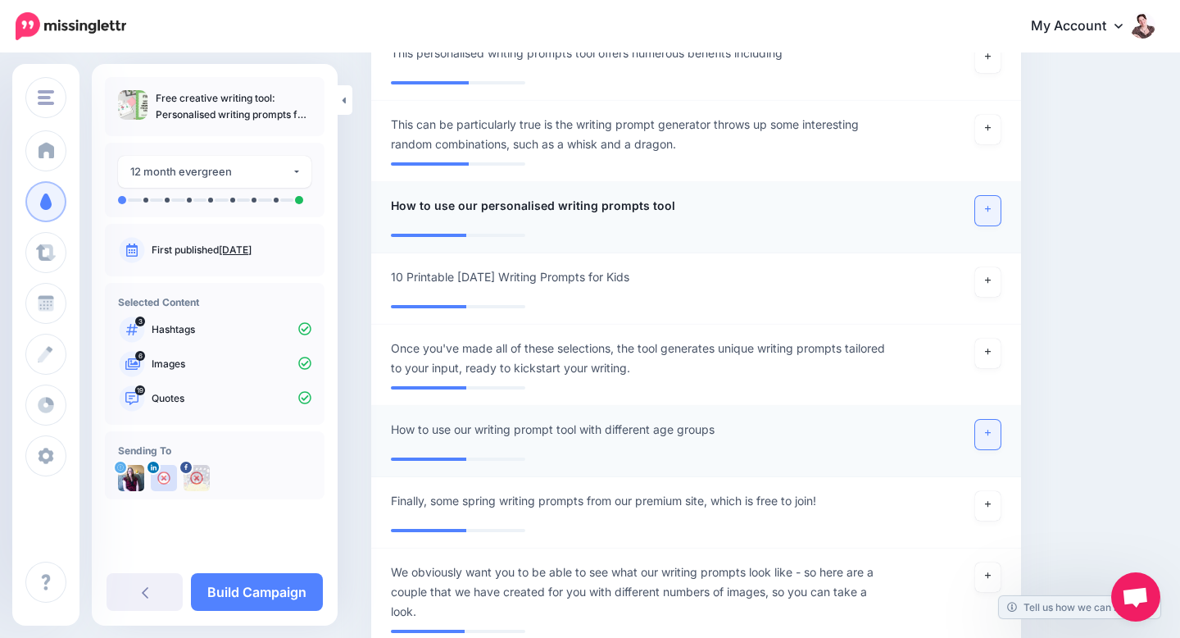
click at [997, 420] on link at bounding box center [988, 435] width 26 height 30
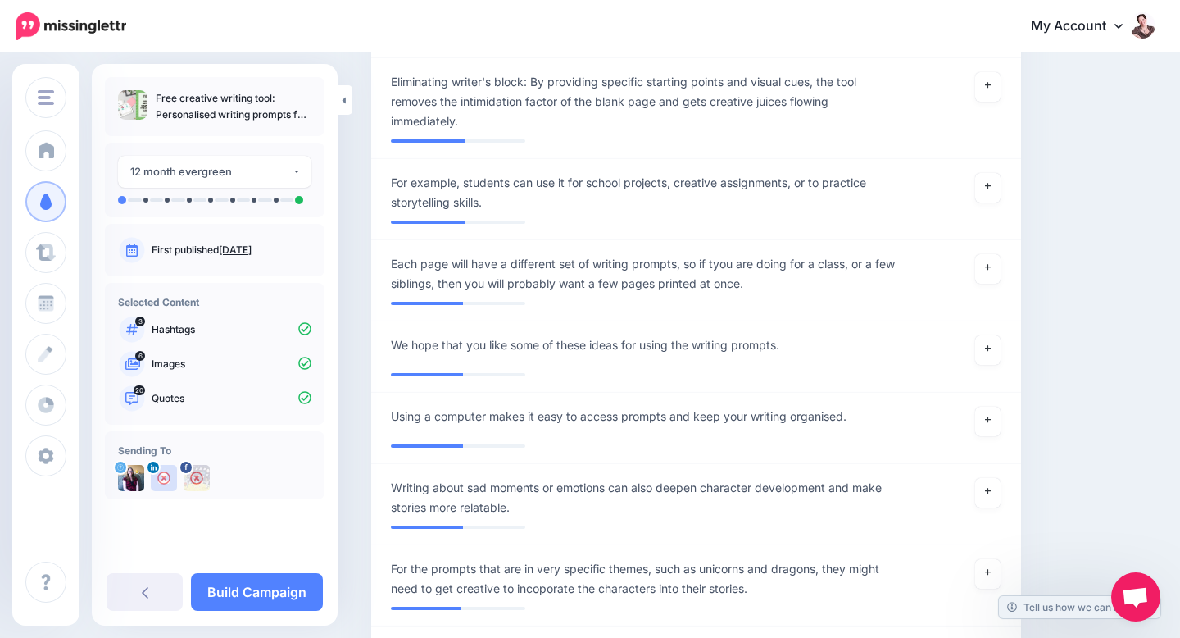
scroll to position [3819, 0]
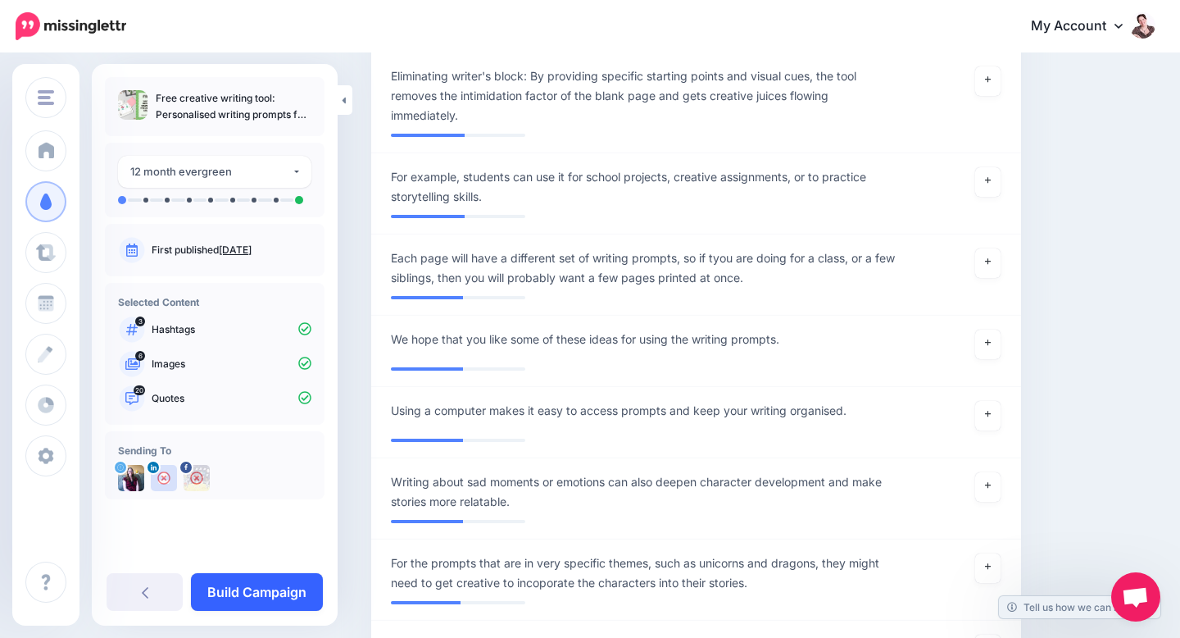
click at [234, 584] on link "Build Campaign" at bounding box center [257, 592] width 132 height 38
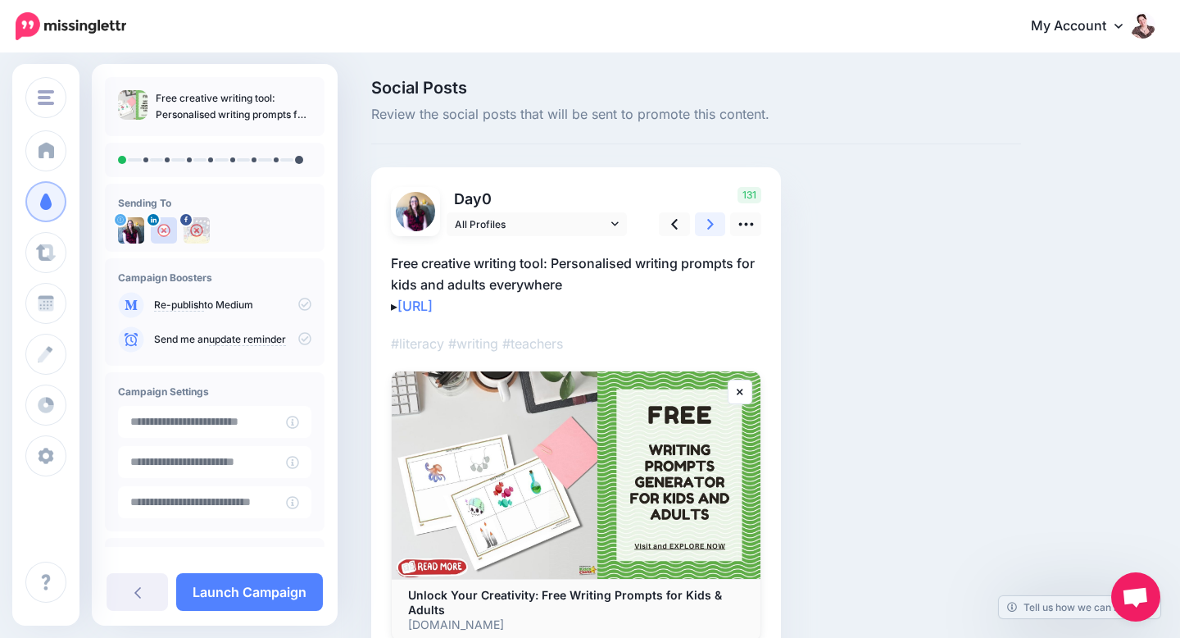
click at [706, 226] on link at bounding box center [710, 224] width 31 height 24
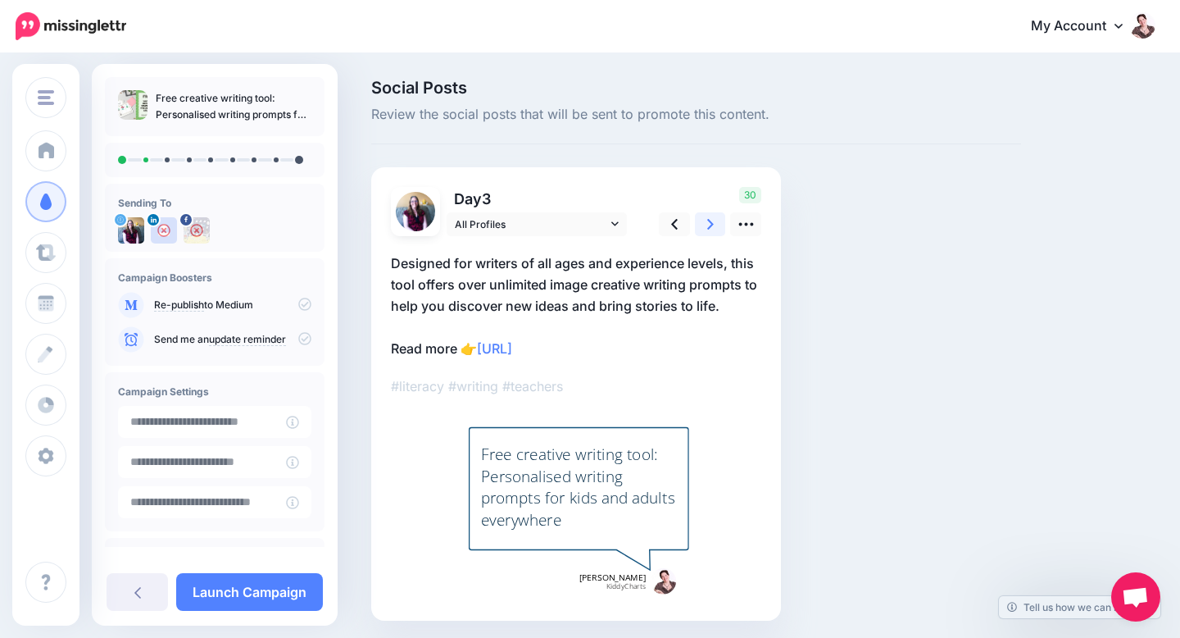
click at [706, 226] on link at bounding box center [710, 224] width 31 height 24
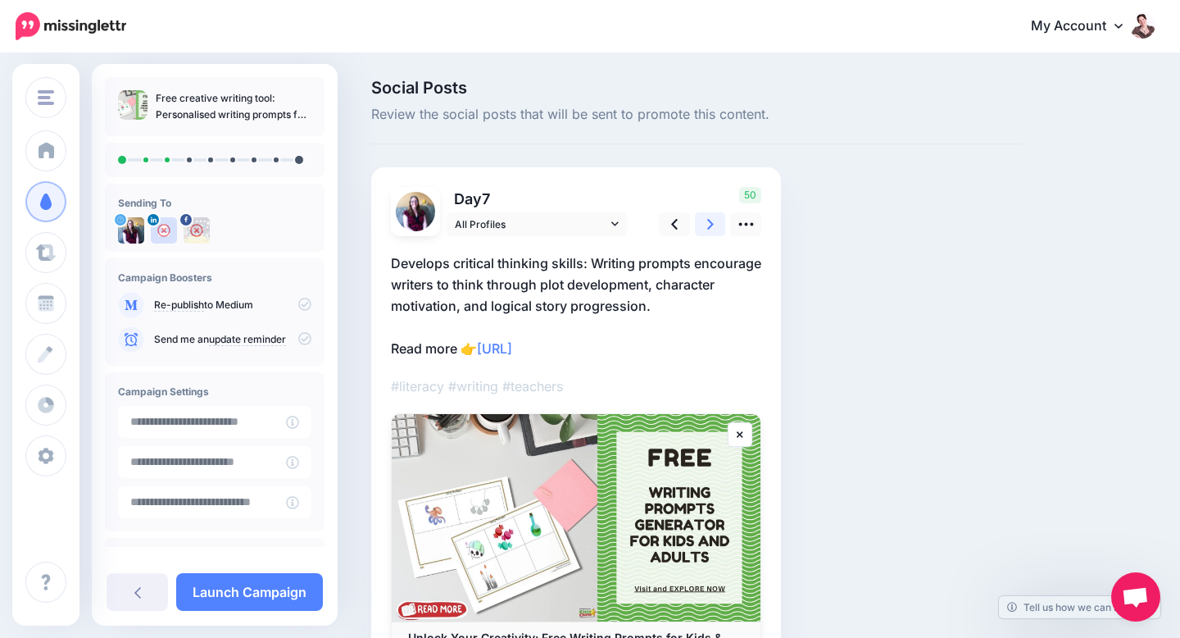
click at [706, 227] on link at bounding box center [710, 224] width 31 height 24
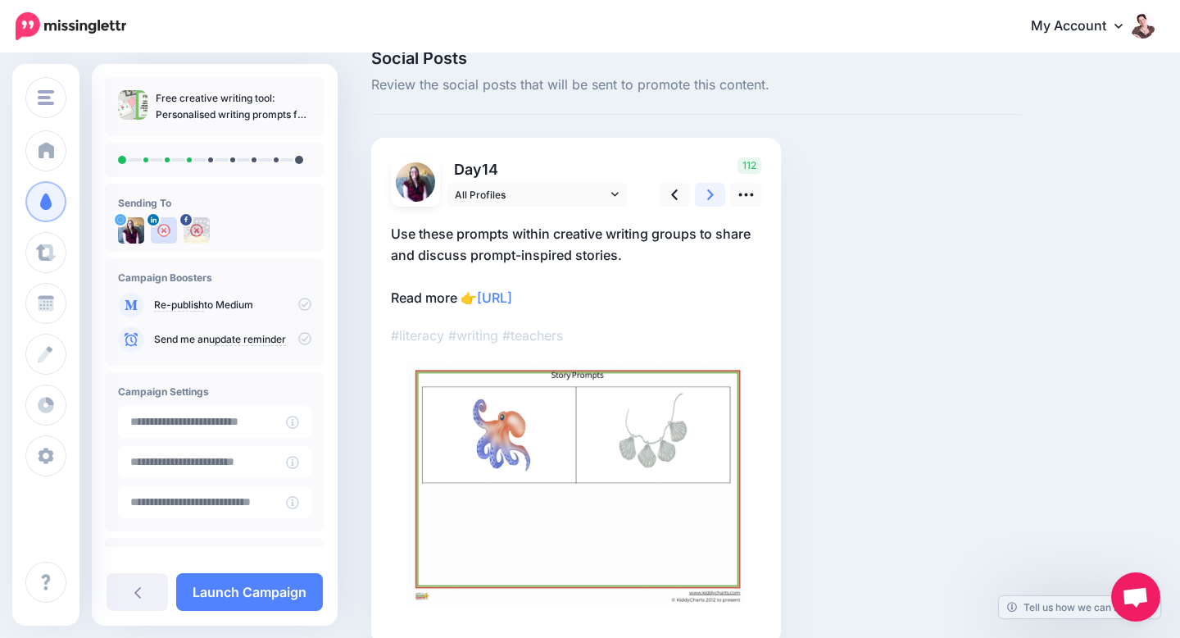
scroll to position [51, 0]
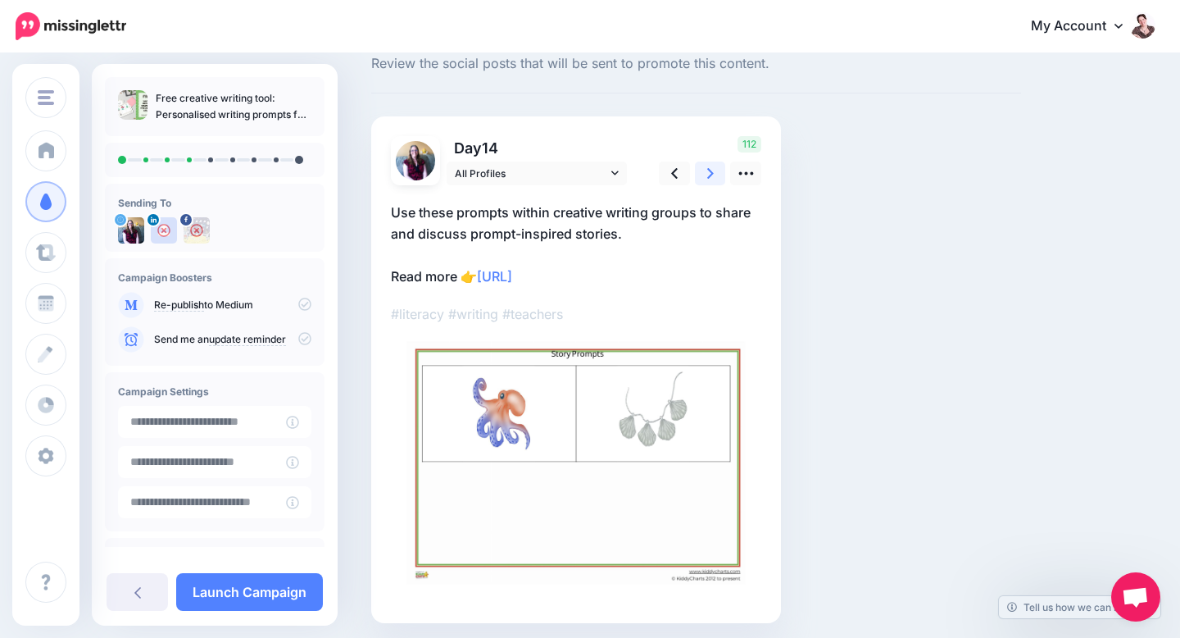
click at [714, 179] on link at bounding box center [710, 173] width 31 height 24
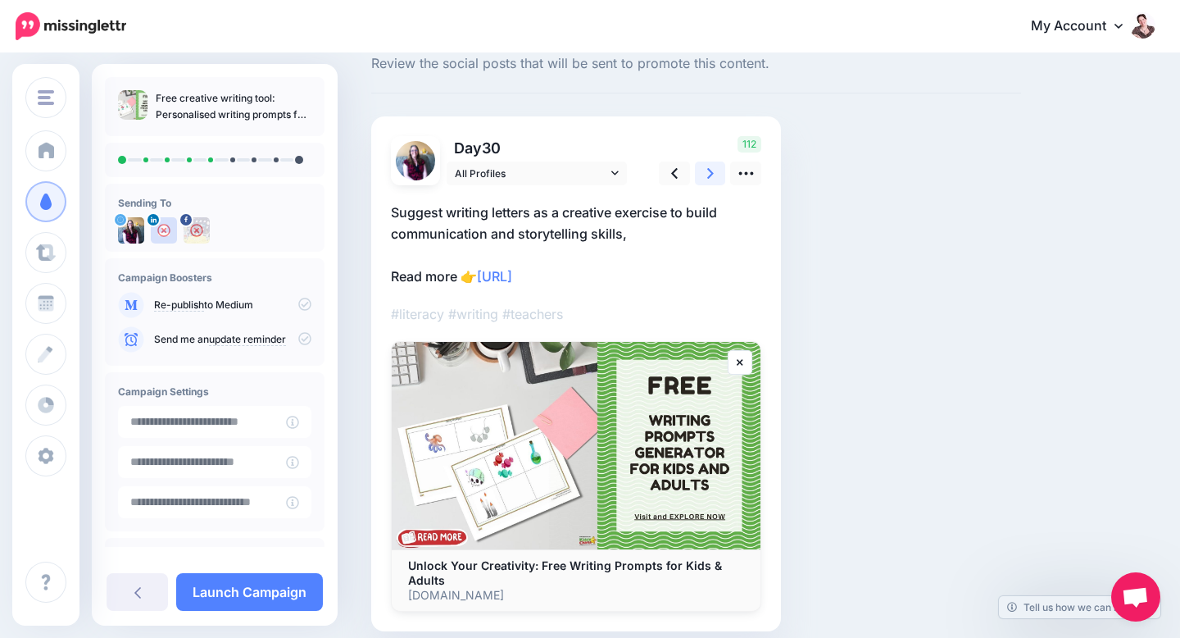
click at [714, 179] on link at bounding box center [710, 173] width 31 height 24
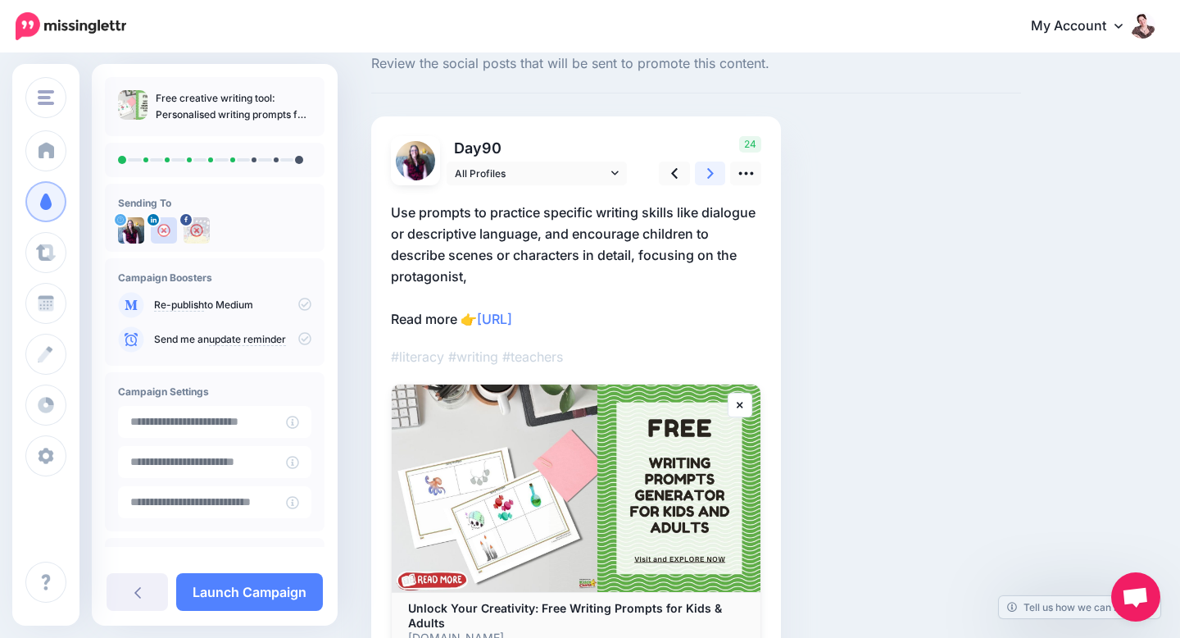
click at [714, 179] on link at bounding box center [710, 173] width 31 height 24
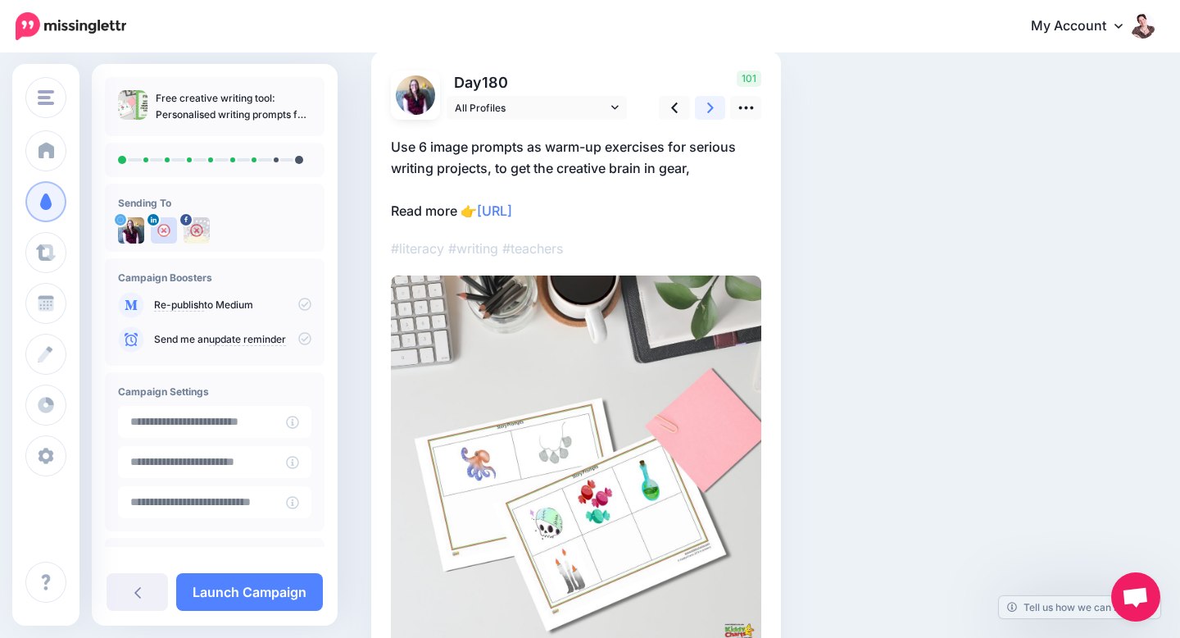
scroll to position [122, 0]
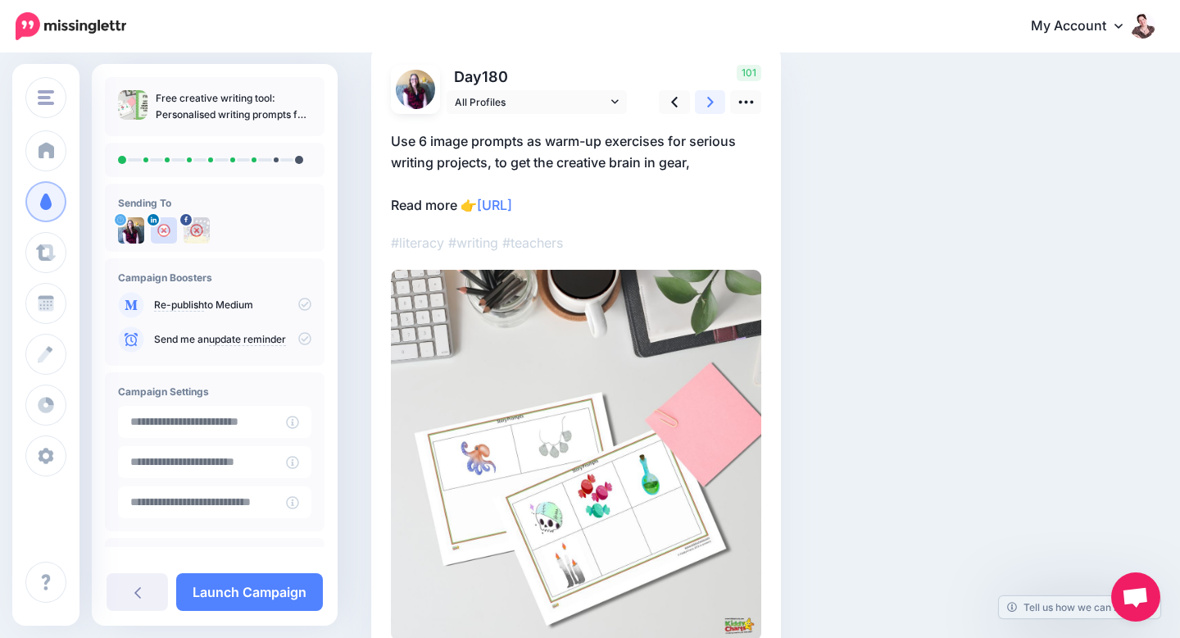
click at [705, 107] on link at bounding box center [710, 102] width 31 height 24
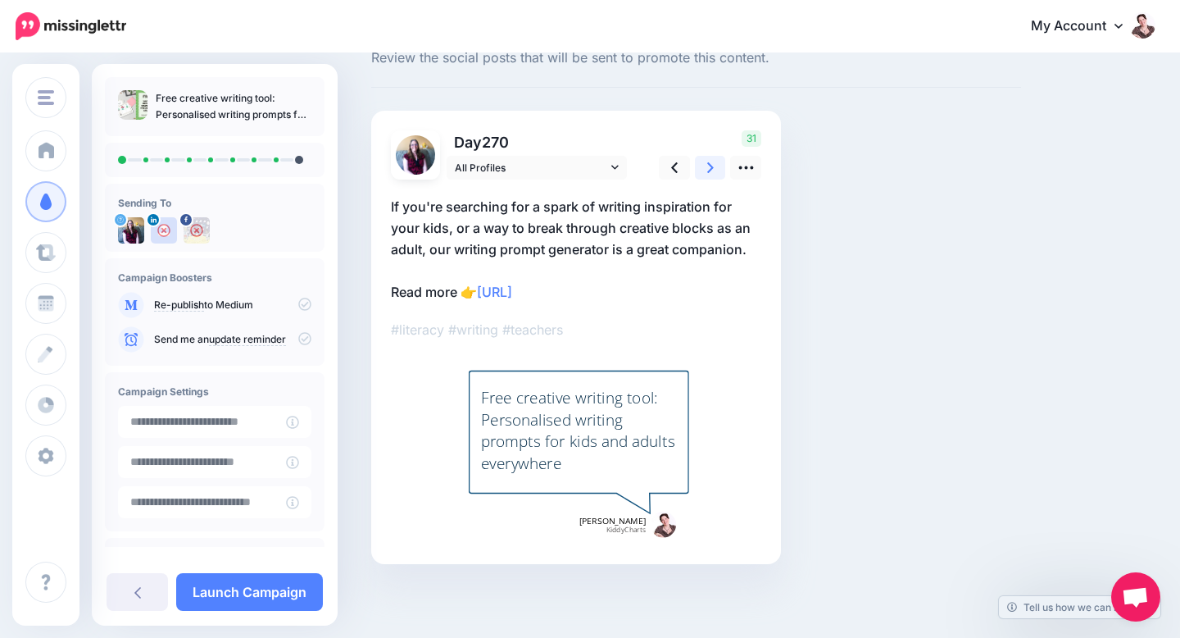
scroll to position [57, 0]
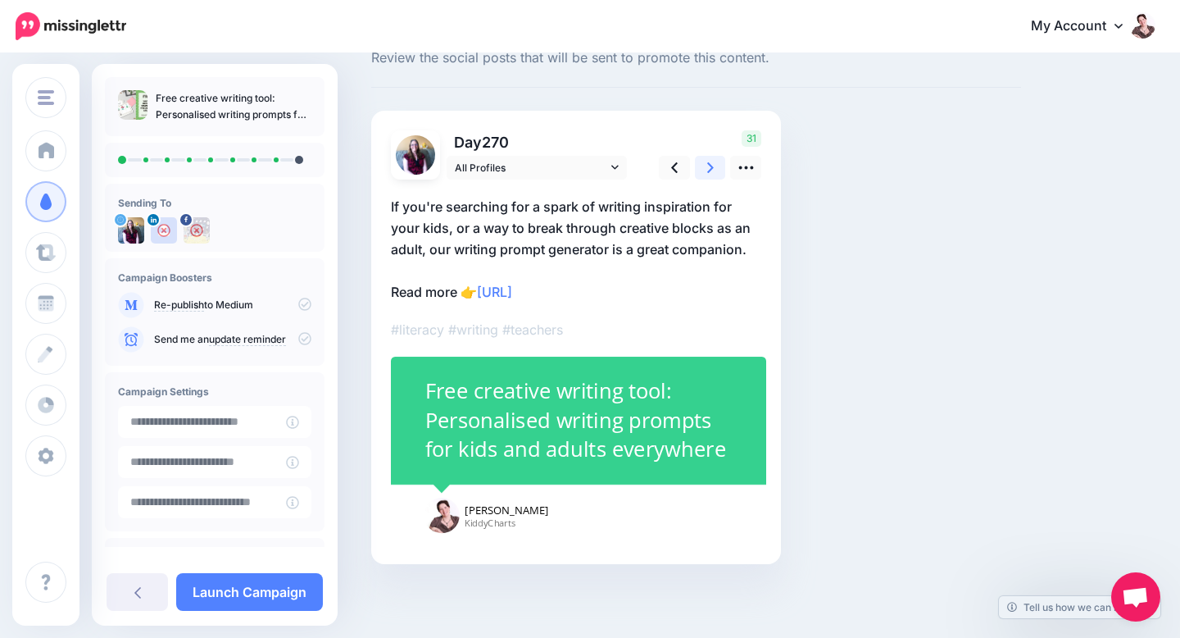
click at [709, 167] on icon at bounding box center [710, 167] width 7 height 17
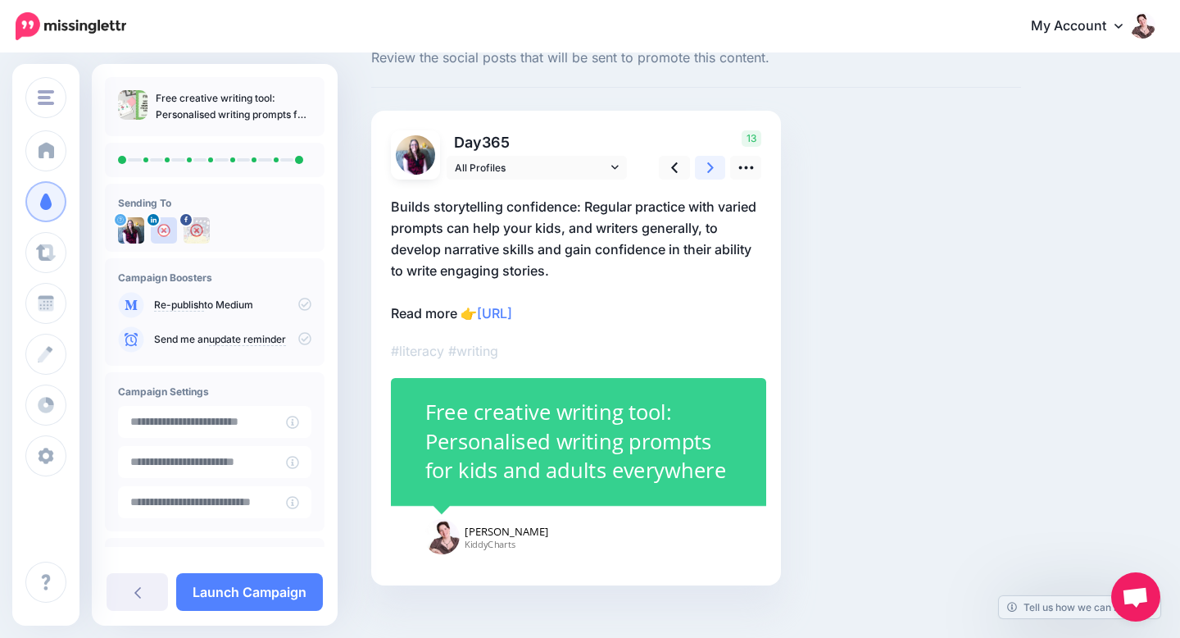
scroll to position [78, 0]
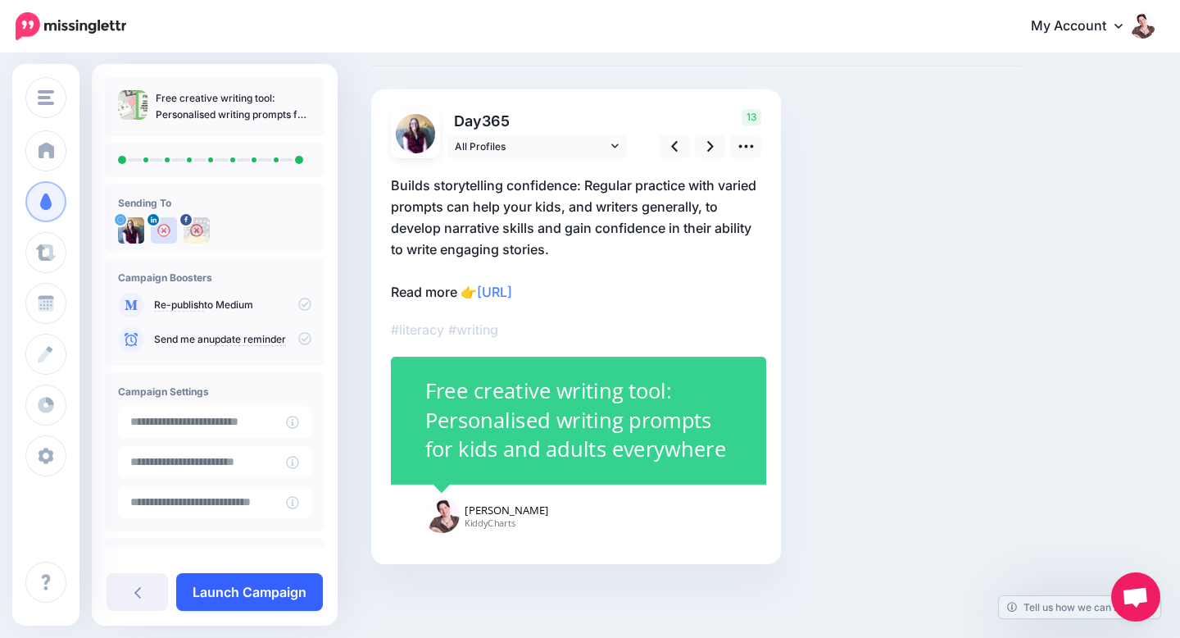
click at [243, 608] on link "Launch Campaign" at bounding box center [249, 592] width 147 height 38
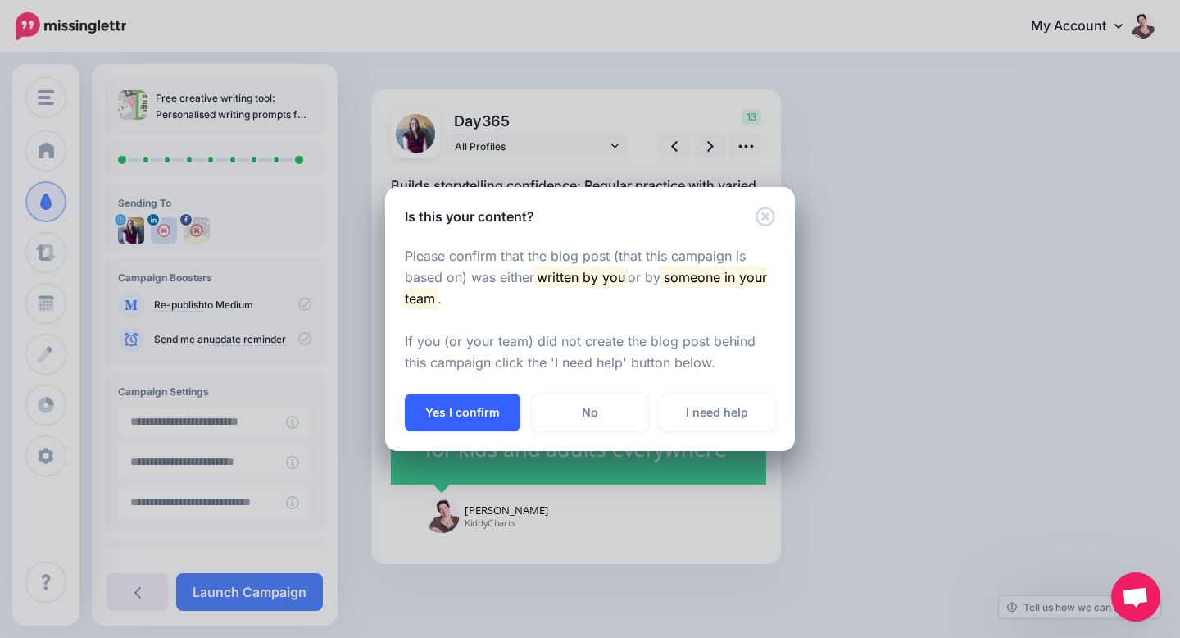
click at [426, 425] on button "Yes I confirm" at bounding box center [463, 412] width 116 height 38
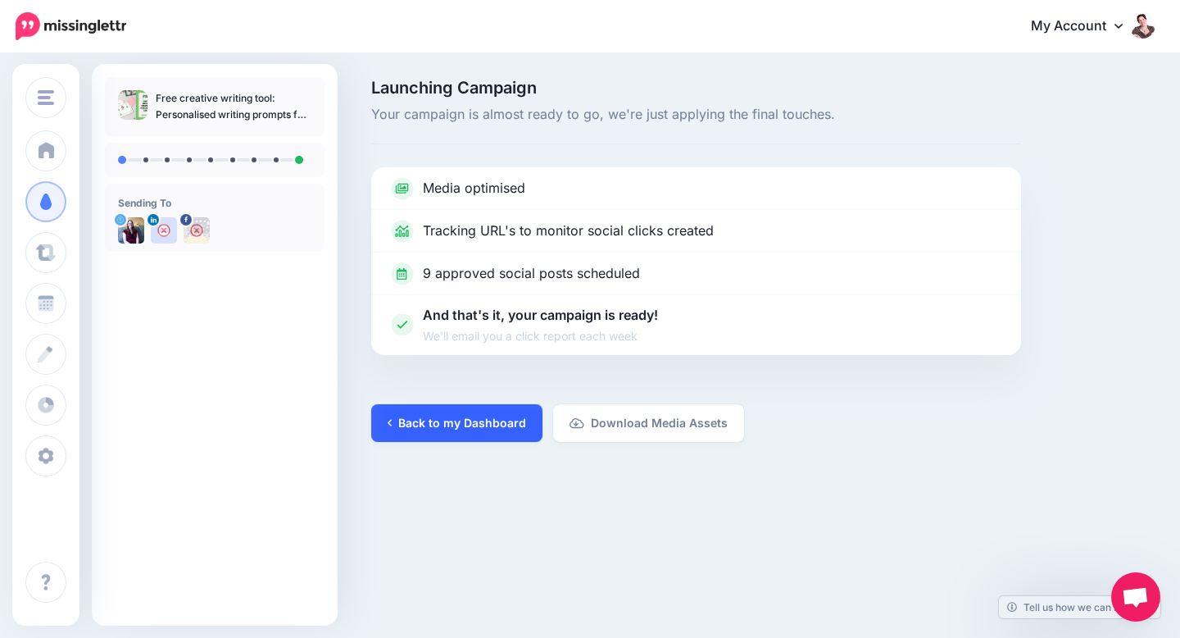
click at [476, 437] on link "Back to my Dashboard" at bounding box center [456, 423] width 171 height 38
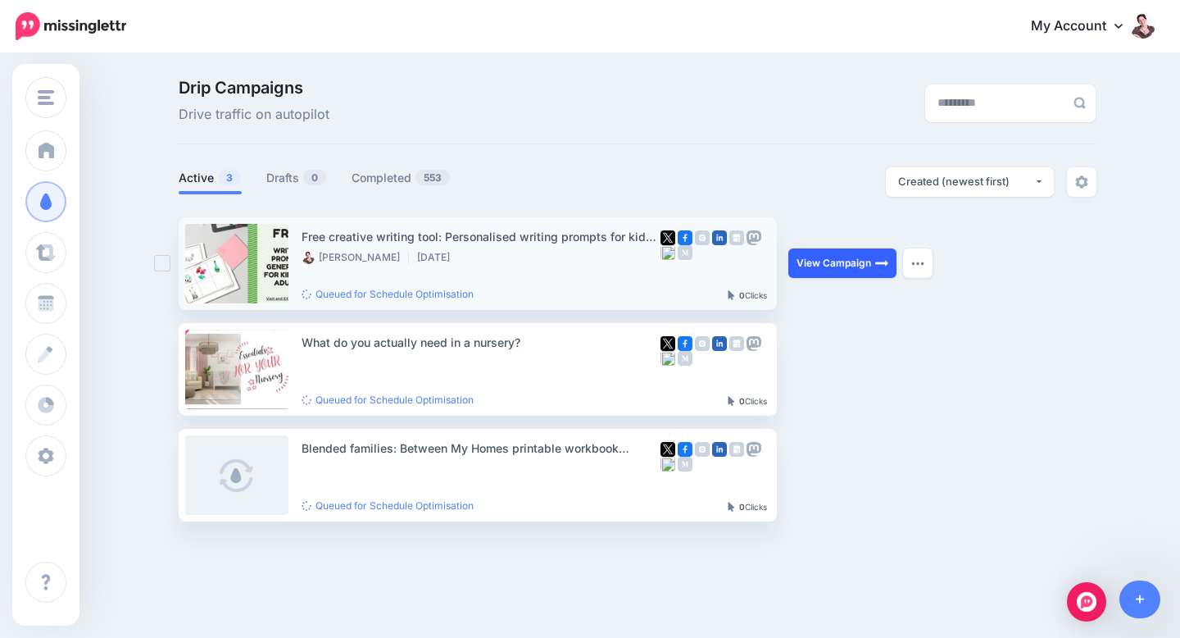
click at [843, 261] on link "View Campaign" at bounding box center [842, 263] width 108 height 30
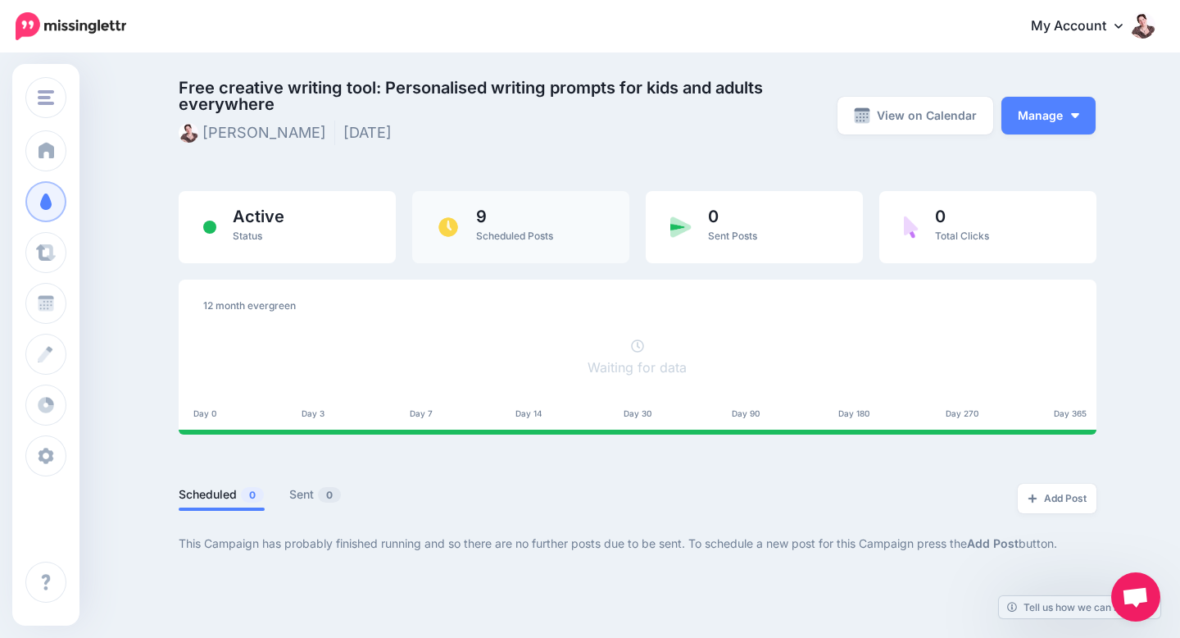
click at [553, 208] on span "9" at bounding box center [514, 216] width 77 height 16
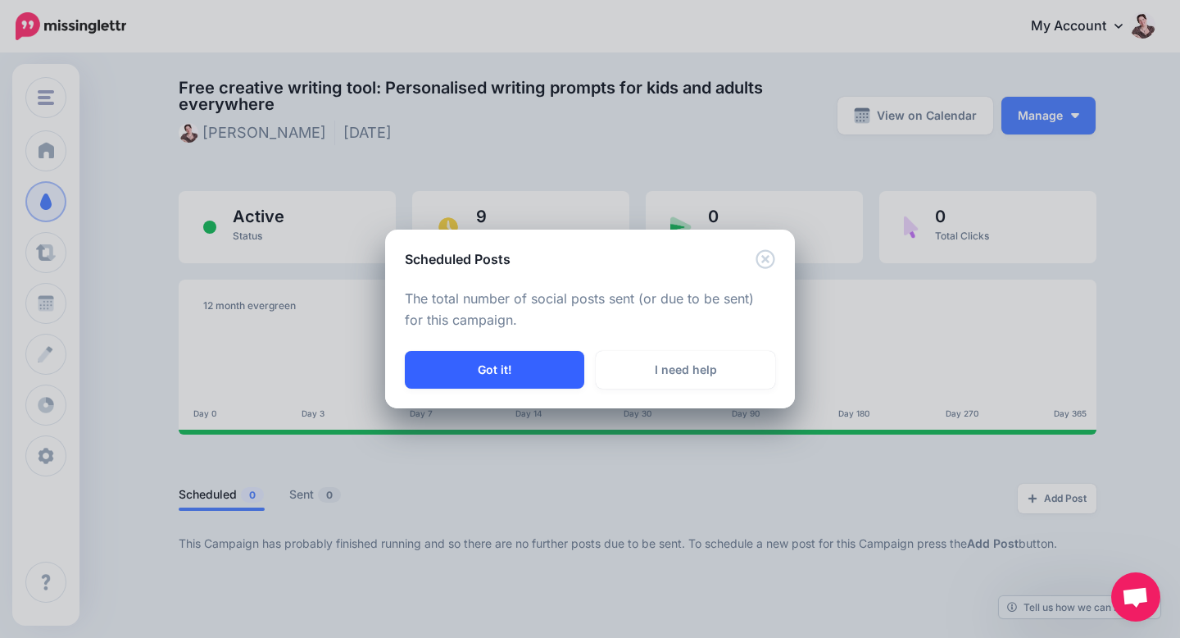
click at [548, 360] on button "Got it!" at bounding box center [494, 370] width 179 height 38
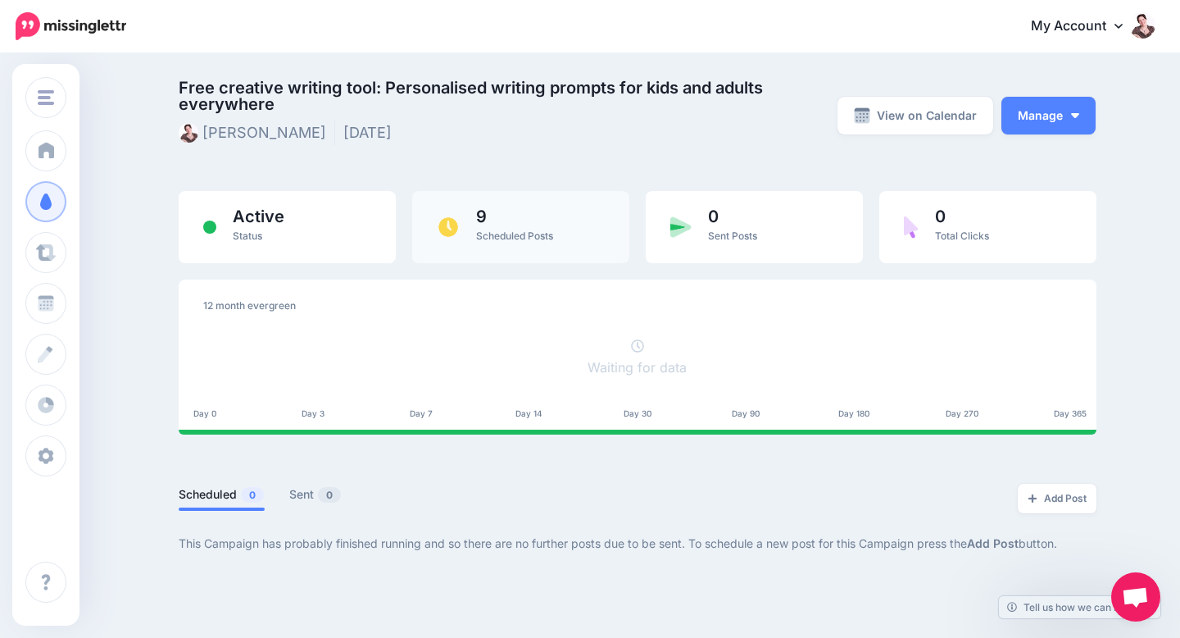
click at [543, 229] on div "9 Scheduled Posts" at bounding box center [514, 227] width 77 height 38
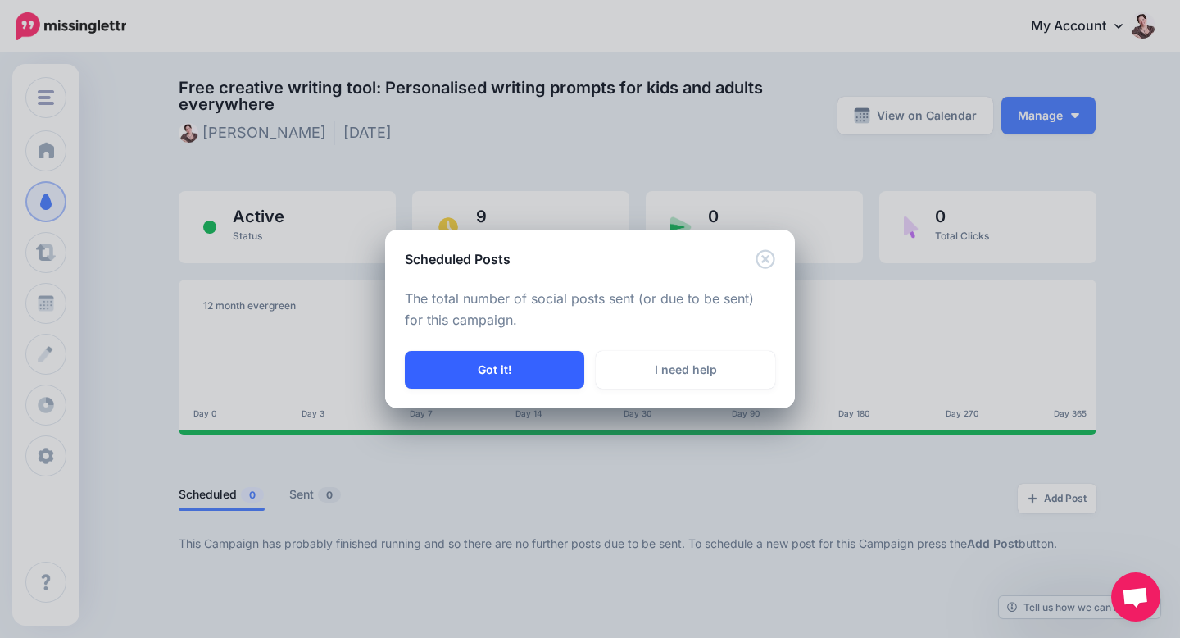
click at [493, 370] on button "Got it!" at bounding box center [494, 370] width 179 height 38
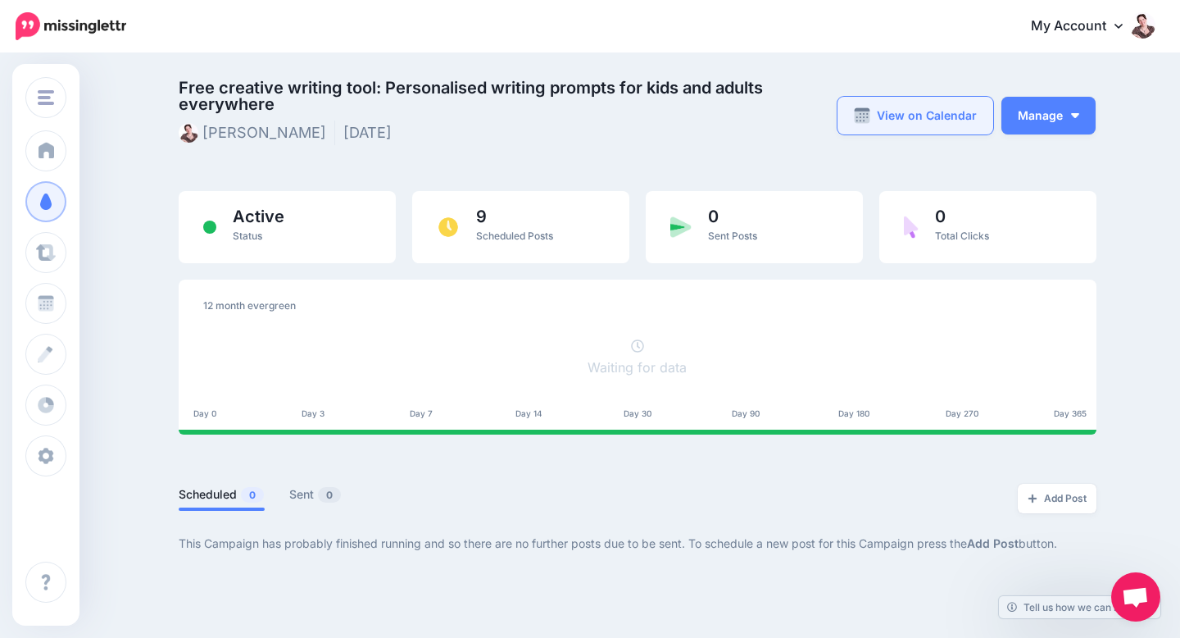
click at [944, 116] on link "View on Calendar" at bounding box center [916, 116] width 156 height 38
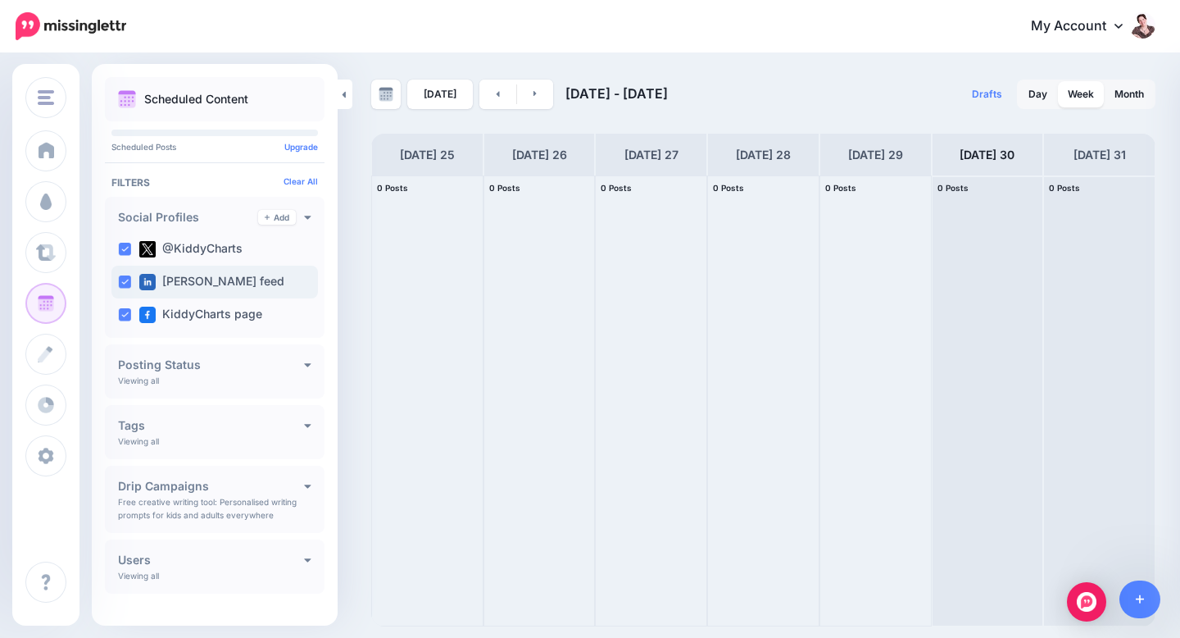
click at [120, 284] on ins at bounding box center [124, 281] width 13 height 13
click at [125, 320] on ins at bounding box center [124, 314] width 13 height 13
click at [120, 284] on ins at bounding box center [124, 281] width 13 height 13
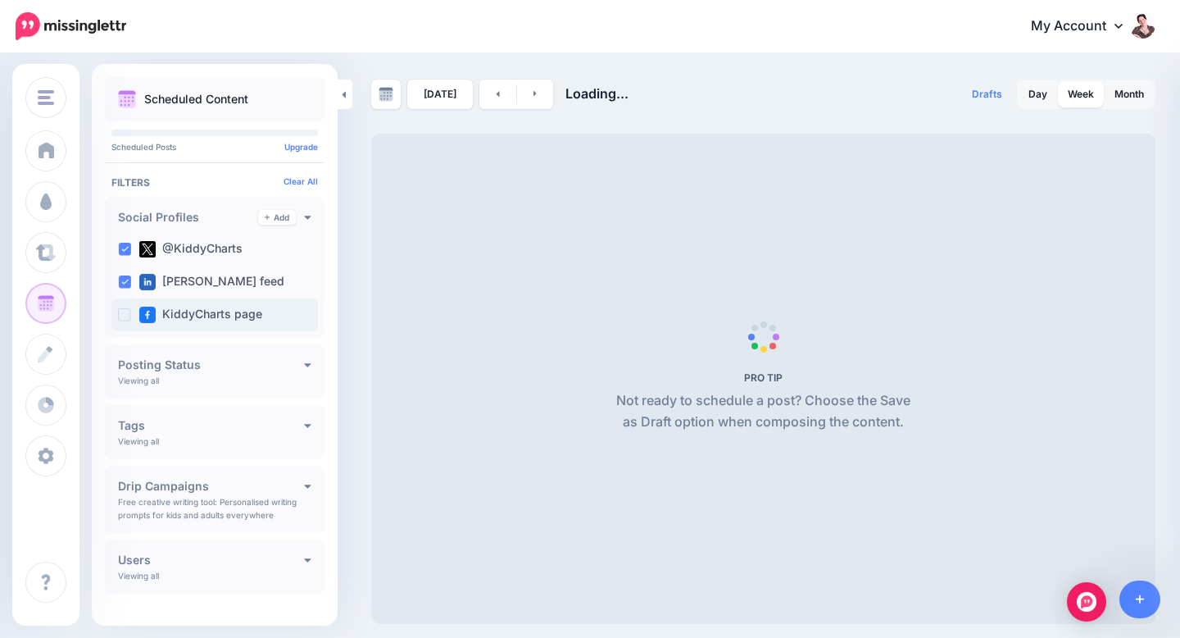
click at [127, 316] on ins at bounding box center [124, 314] width 13 height 13
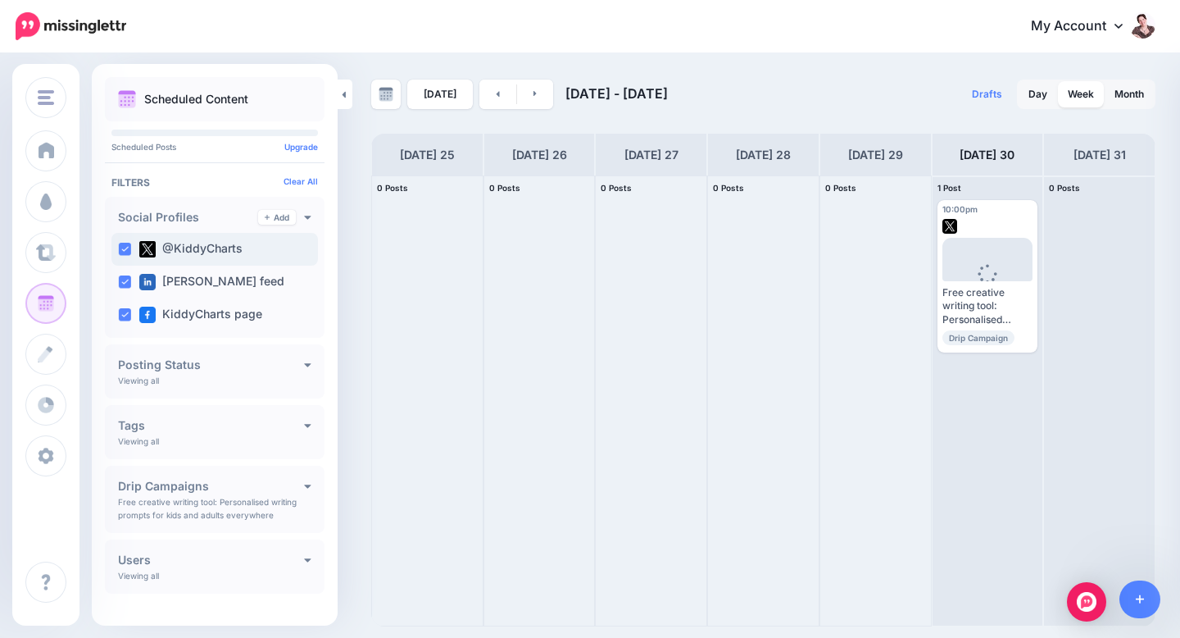
click at [124, 253] on ins at bounding box center [124, 249] width 13 height 13
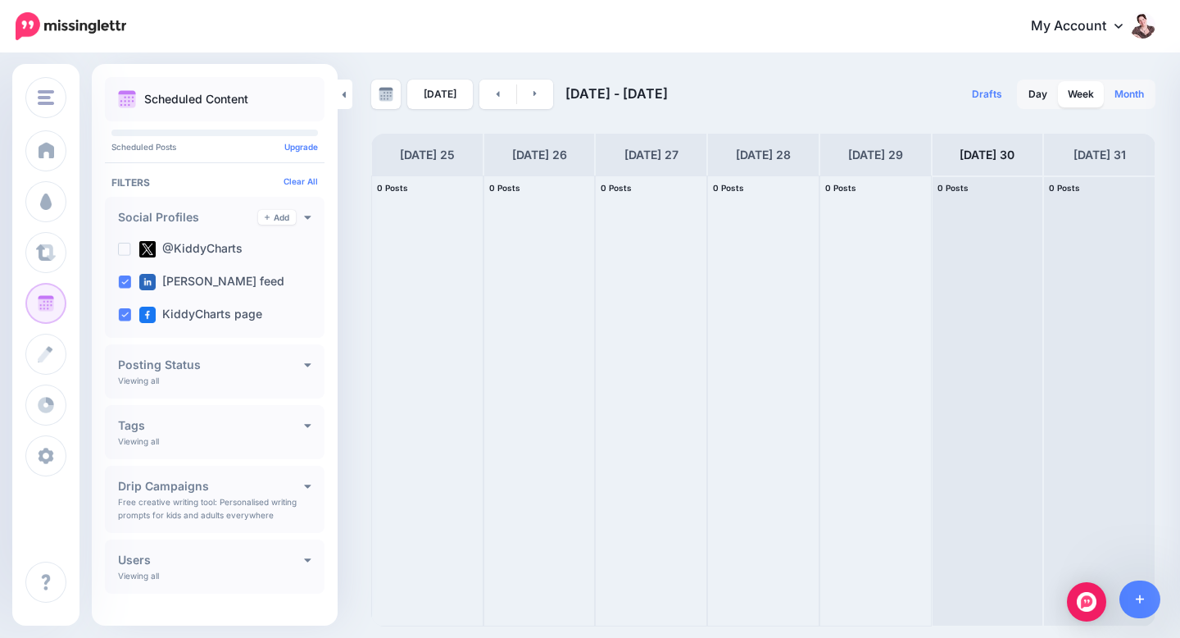
click at [1144, 92] on link "Month" at bounding box center [1129, 94] width 49 height 26
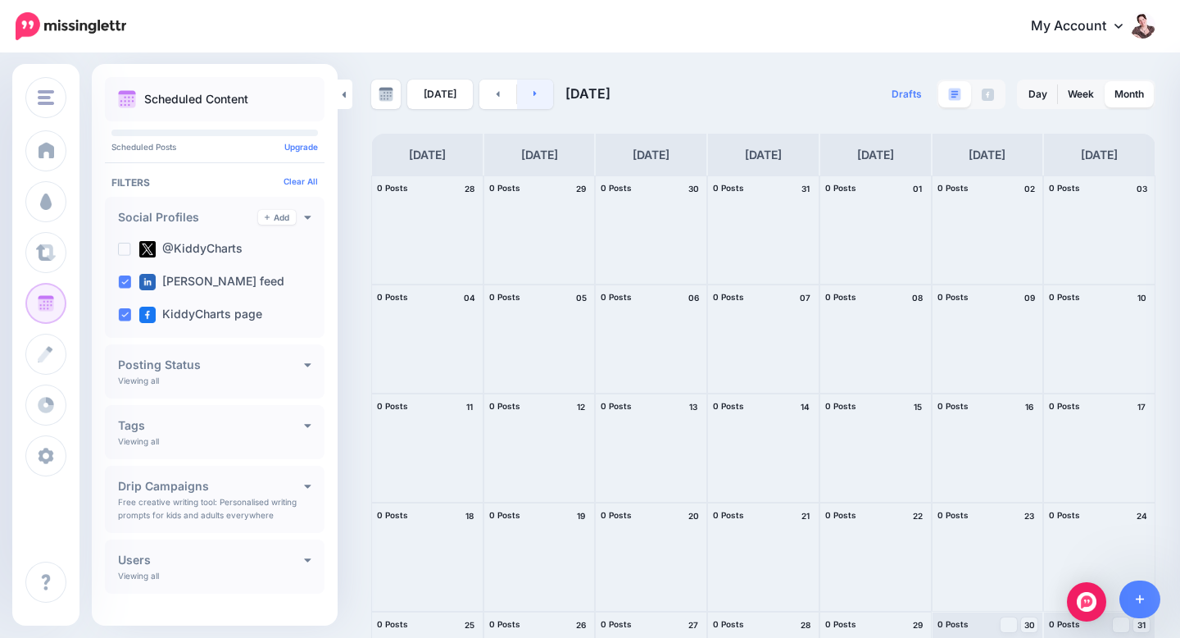
click at [537, 97] on link at bounding box center [535, 95] width 37 height 30
